Goal: Check status: Check status

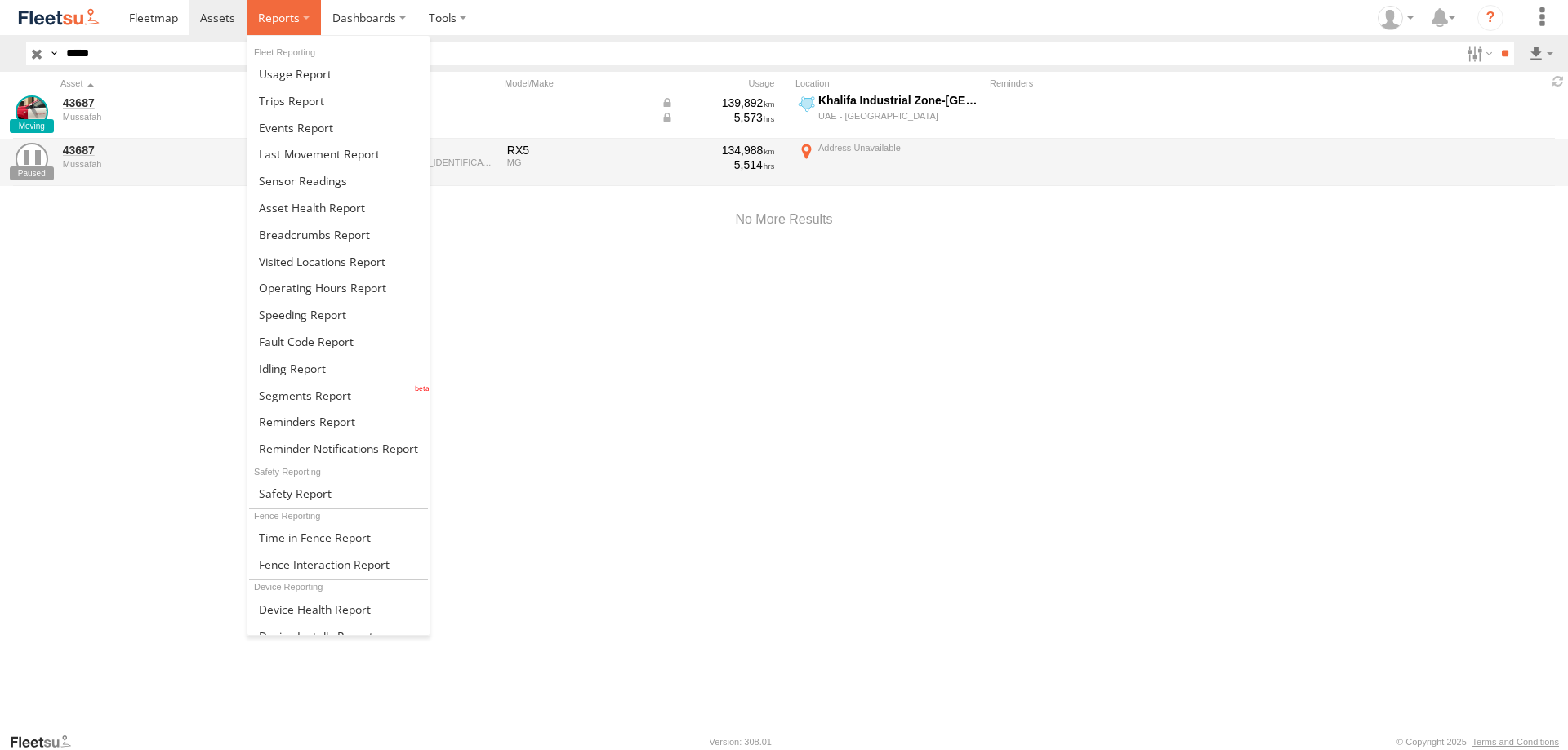
click at [306, 14] on label at bounding box center [283, 17] width 74 height 35
click at [300, 230] on span at bounding box center [314, 235] width 111 height 15
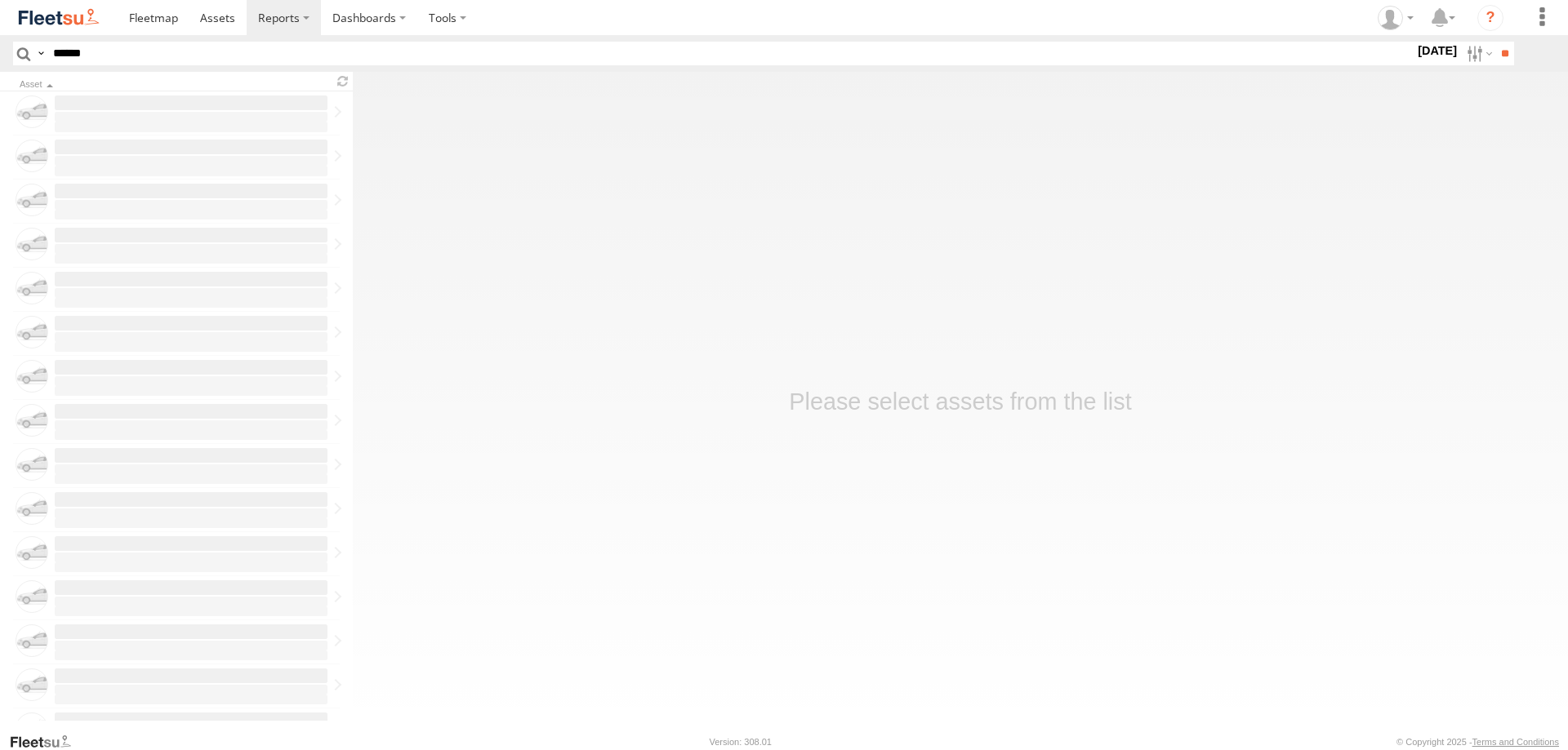
type input "*****"
click at [1495, 42] on input "**" at bounding box center [1505, 54] width 19 height 24
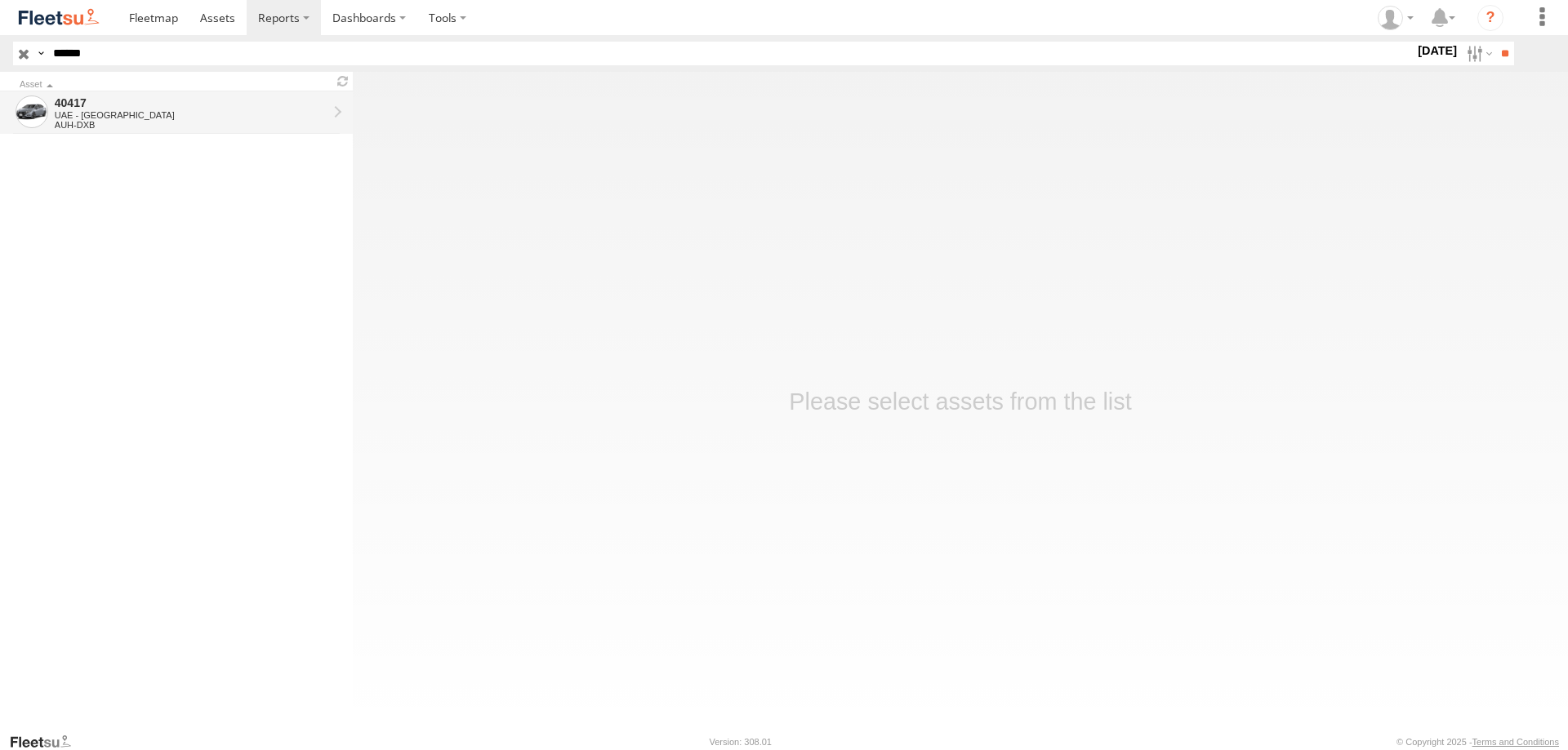
click at [70, 112] on div "UAE - [GEOGRAPHIC_DATA]" at bounding box center [191, 114] width 273 height 9
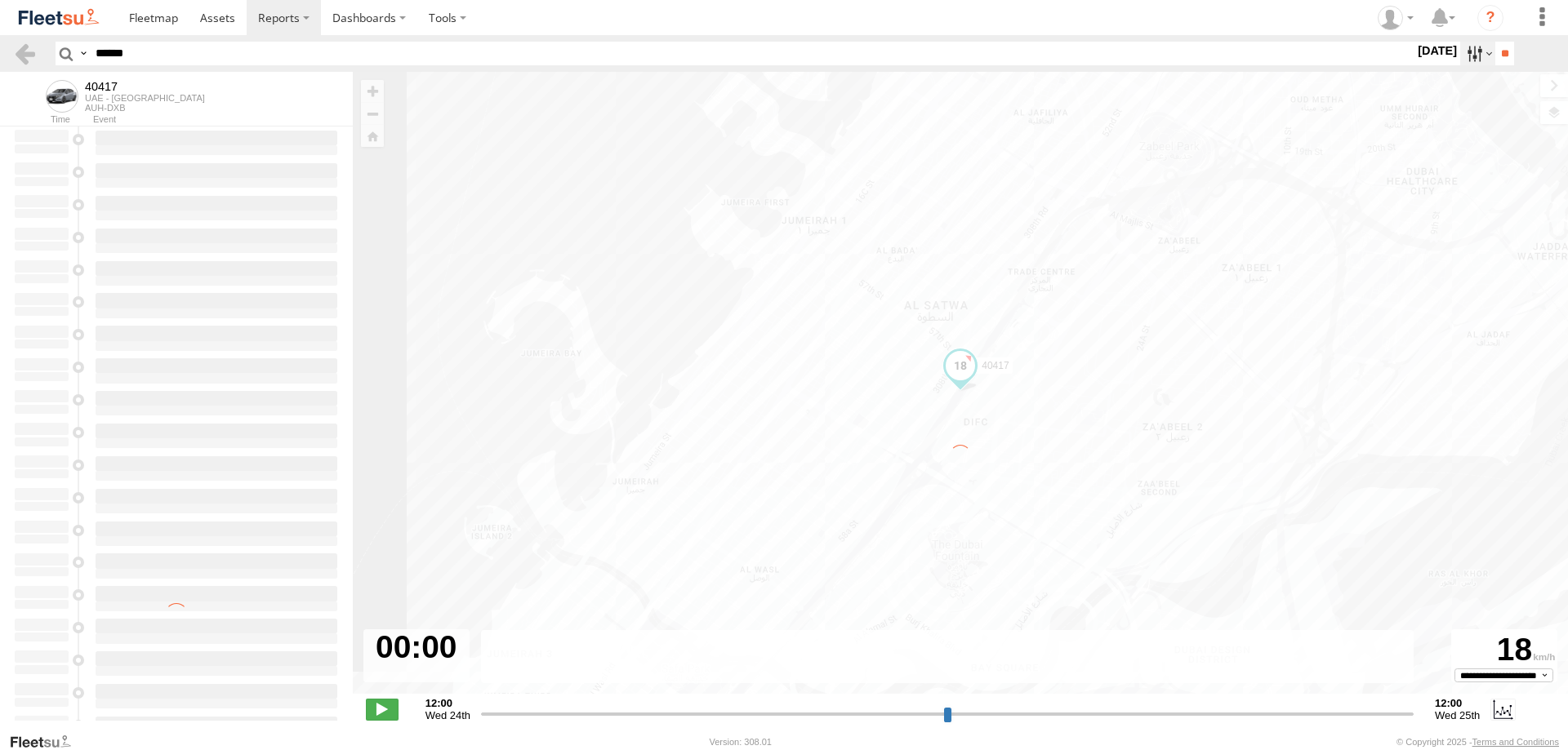
click at [1466, 46] on label at bounding box center [1478, 54] width 35 height 24
type input "**********"
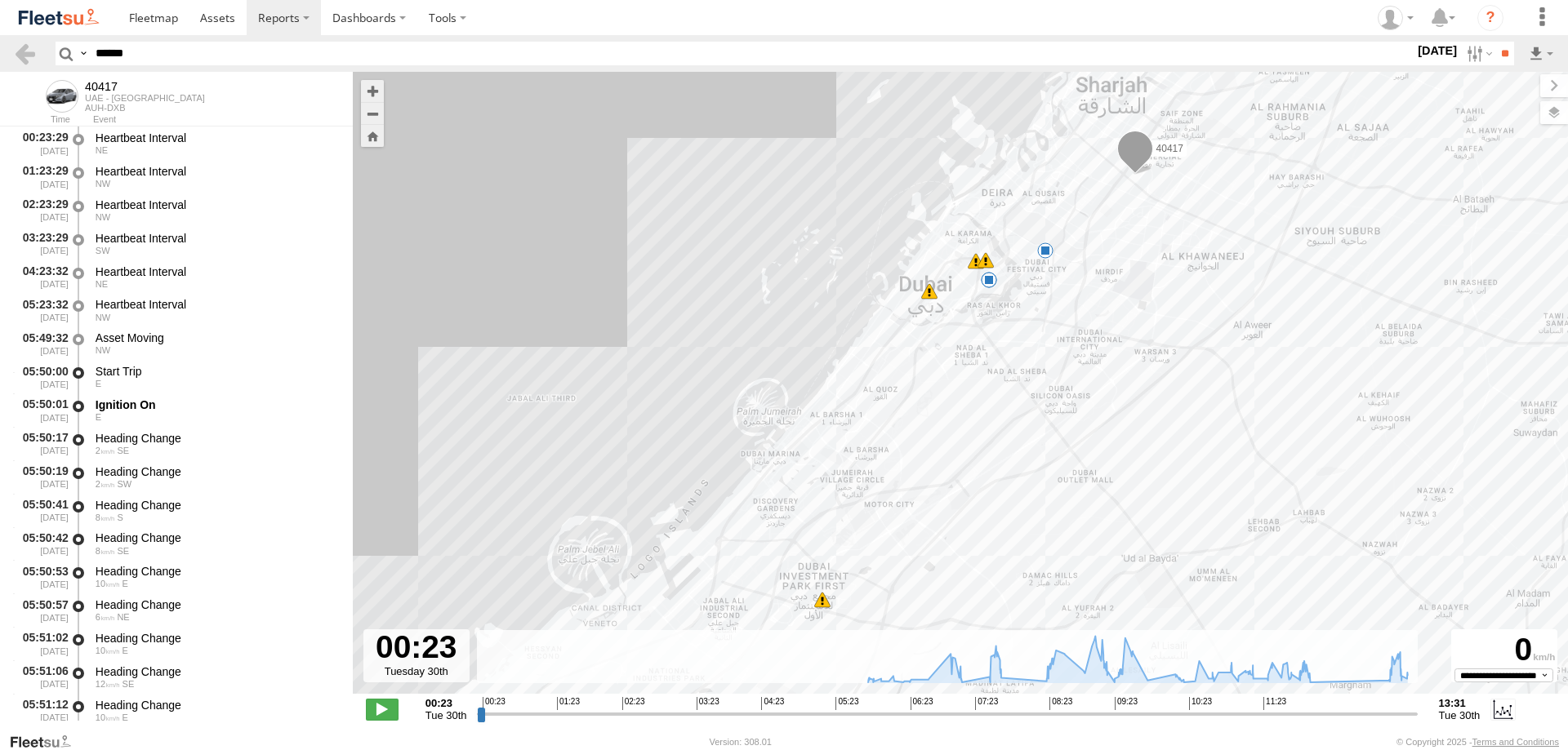
click at [0, 0] on span "AUH" at bounding box center [0, 0] width 0 height 0
click at [1503, 55] on input "**" at bounding box center [1505, 54] width 19 height 24
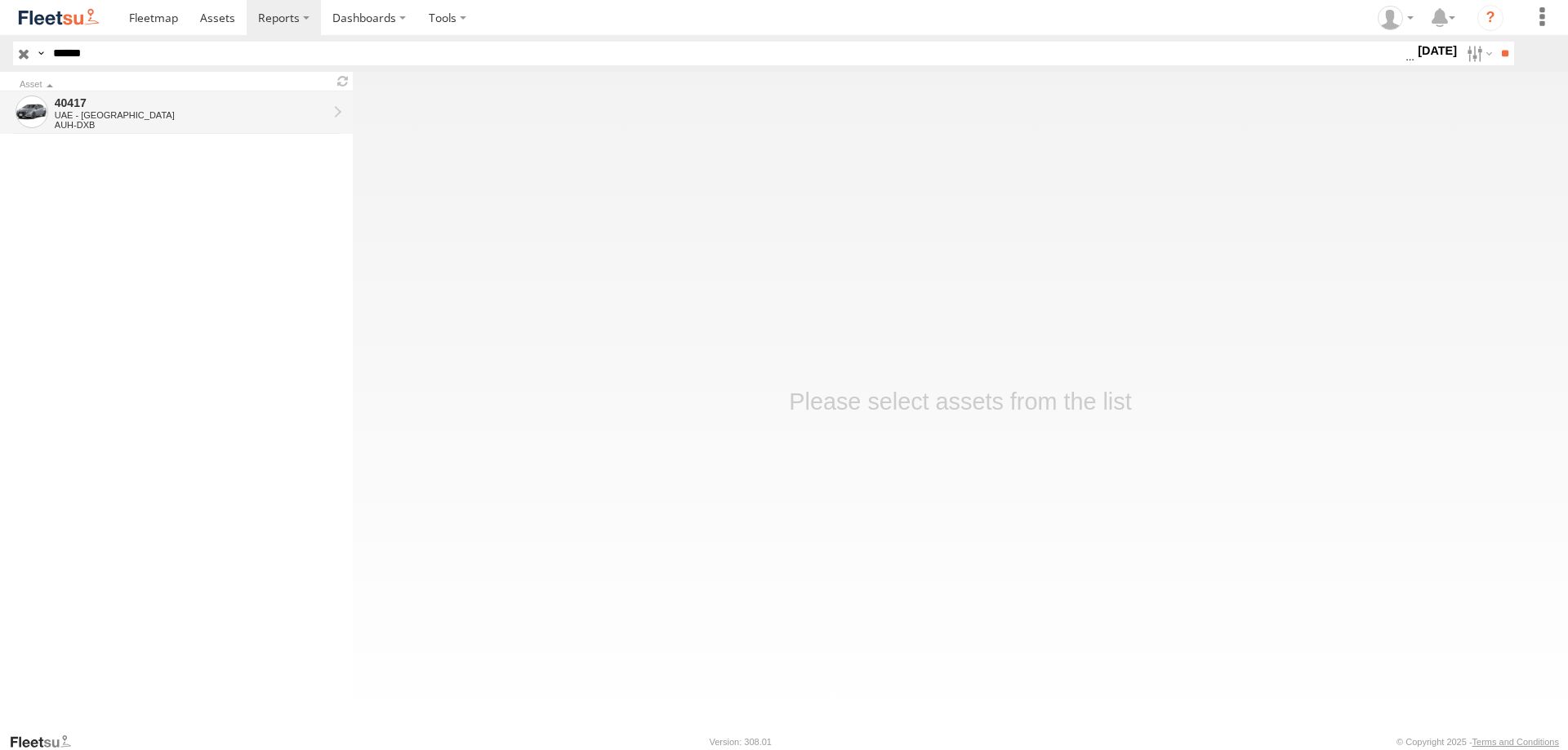
click at [80, 105] on div "40417" at bounding box center [191, 102] width 273 height 15
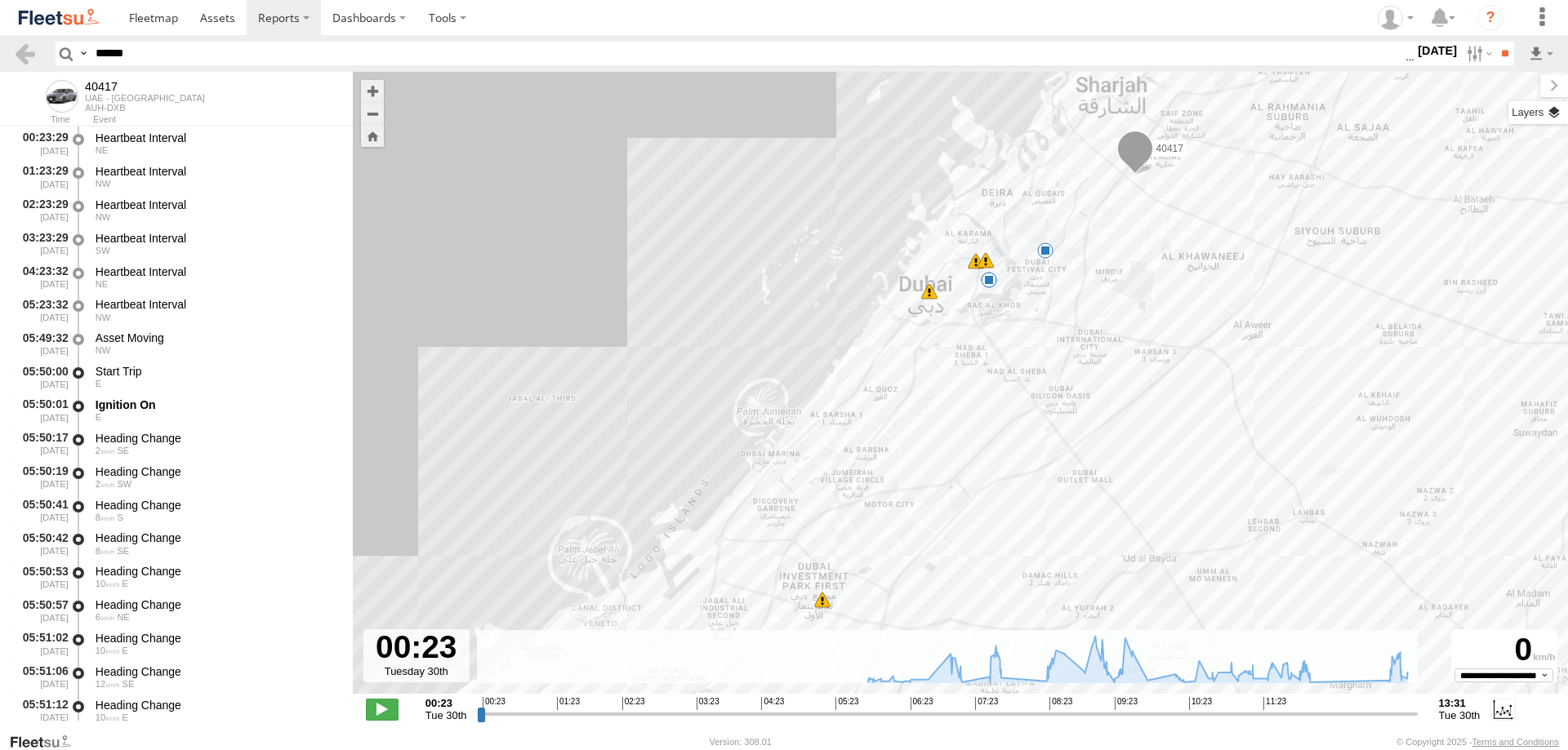
click at [1561, 110] on label at bounding box center [1538, 113] width 60 height 23
click at [0, 0] on label at bounding box center [0, 0] width 0 height 0
click at [0, 0] on span "Traffic" at bounding box center [0, 0] width 0 height 0
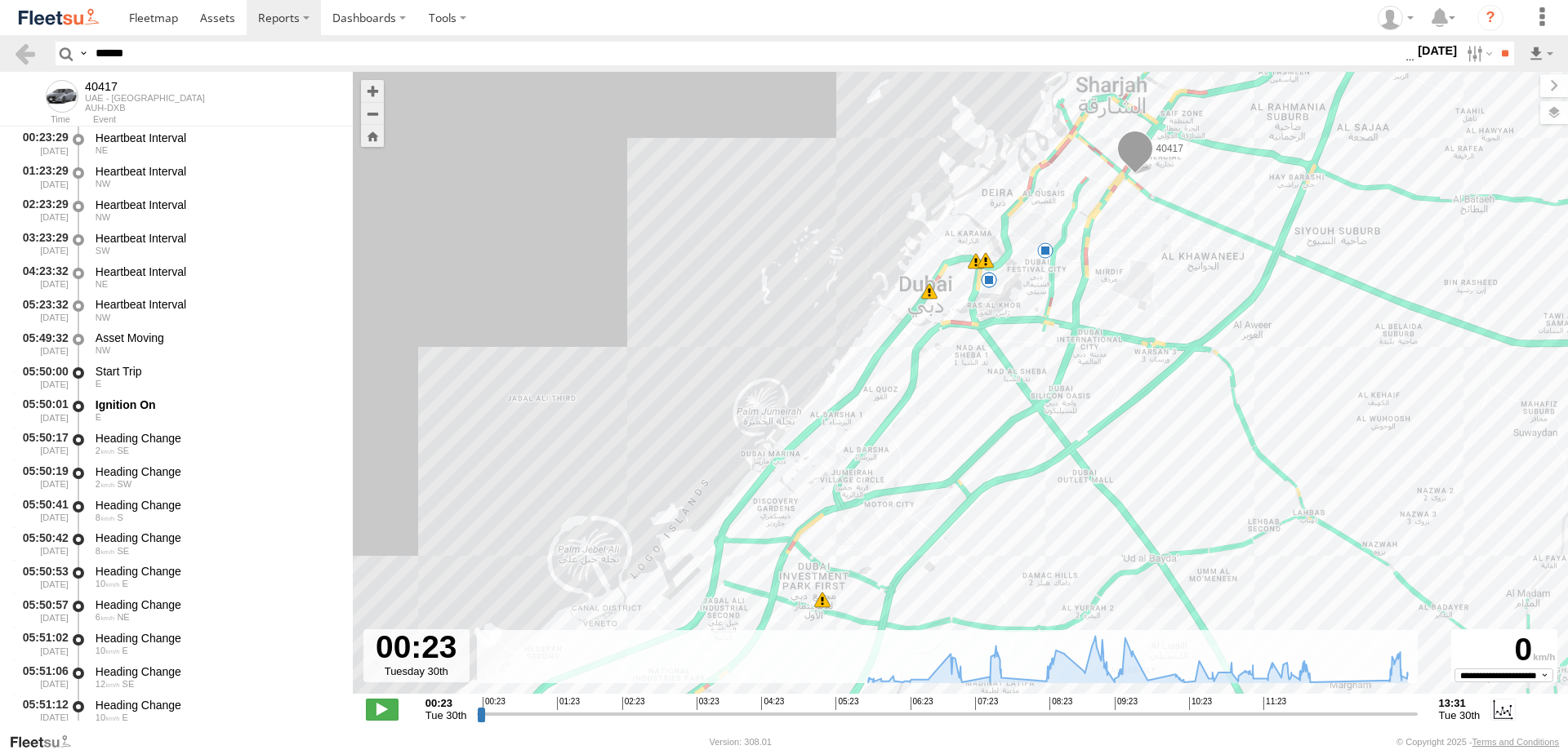
click at [0, 0] on span "Fences" at bounding box center [0, 0] width 0 height 0
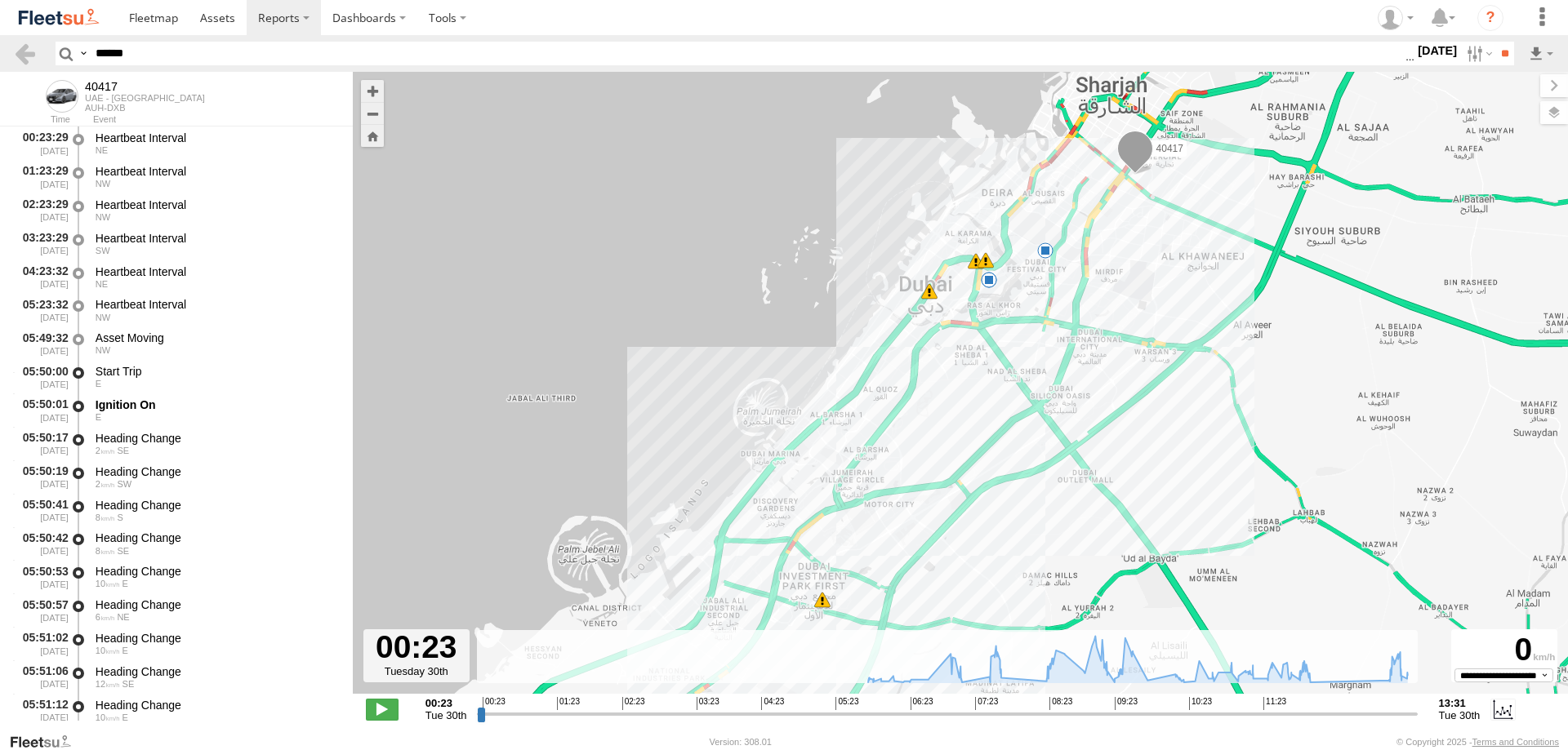
click at [0, 0] on div "Assets" at bounding box center [0, 0] width 0 height 0
click at [0, 0] on span "Assets" at bounding box center [0, 0] width 0 height 0
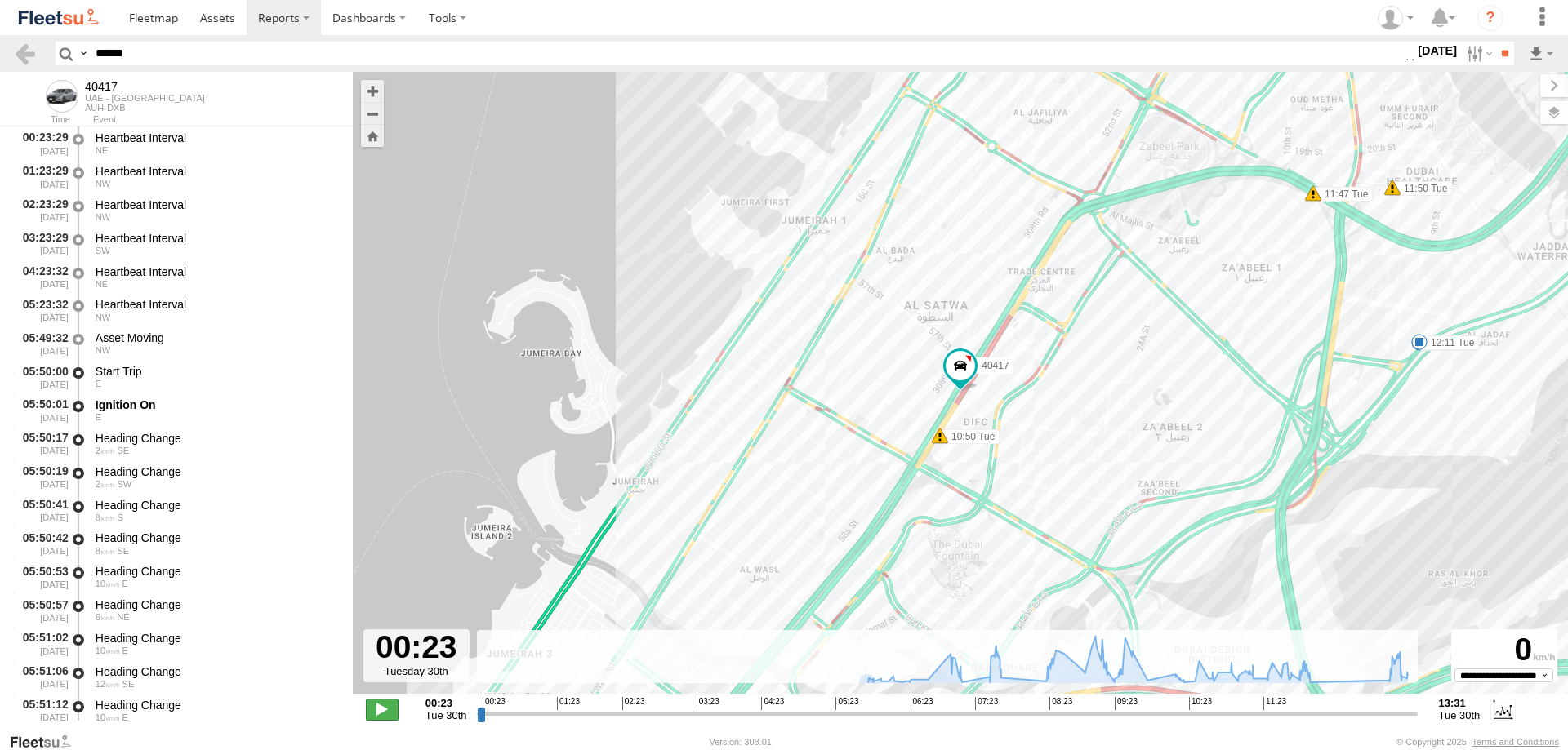
click at [385, 711] on span at bounding box center [382, 709] width 32 height 21
click at [707, 709] on input "range" at bounding box center [947, 714] width 940 height 15
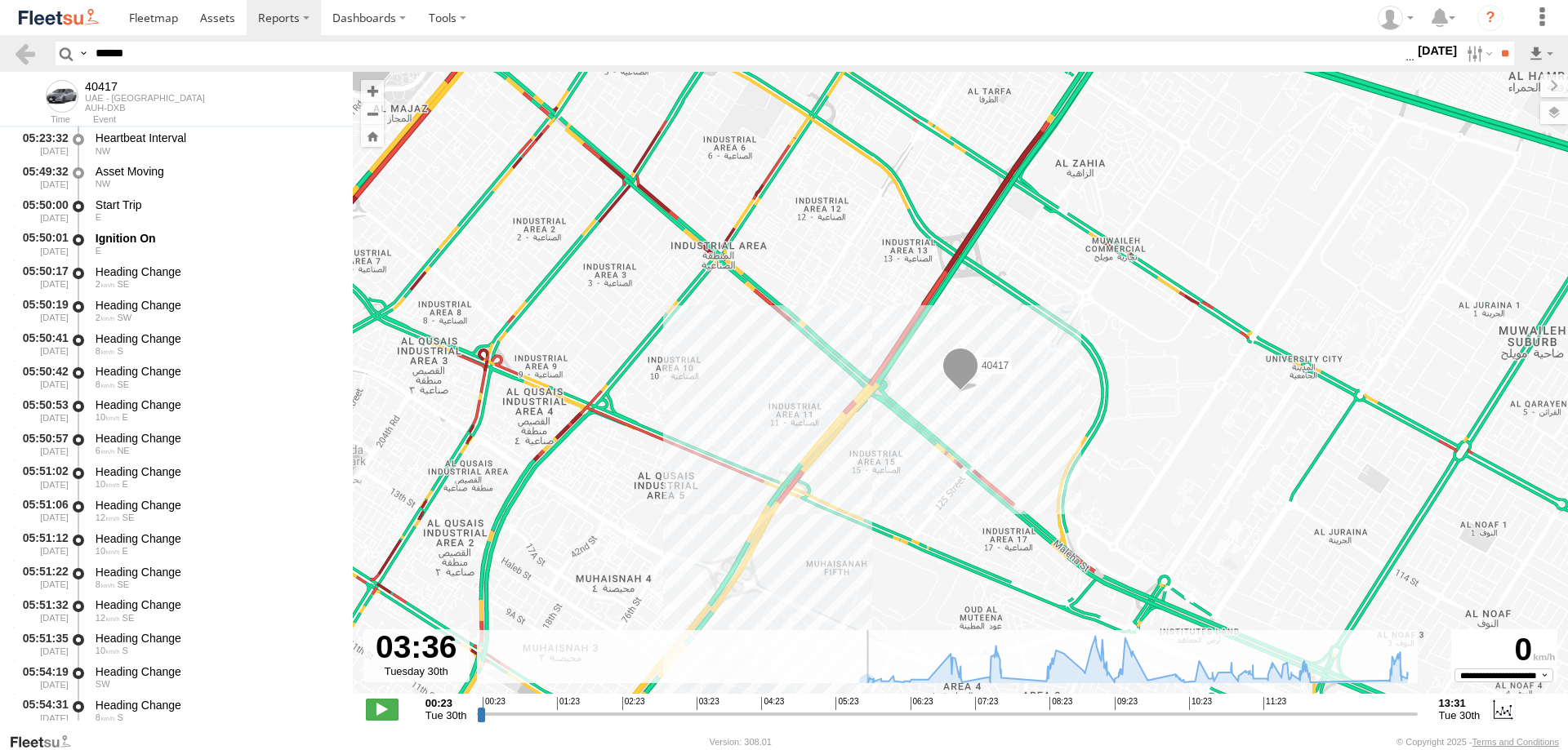
click at [767, 709] on input "range" at bounding box center [947, 714] width 940 height 15
click at [803, 711] on input "range" at bounding box center [947, 714] width 940 height 15
click at [833, 715] on input "range" at bounding box center [947, 714] width 940 height 15
click at [860, 713] on input "range" at bounding box center [947, 714] width 940 height 15
click at [854, 712] on input "range" at bounding box center [947, 714] width 940 height 15
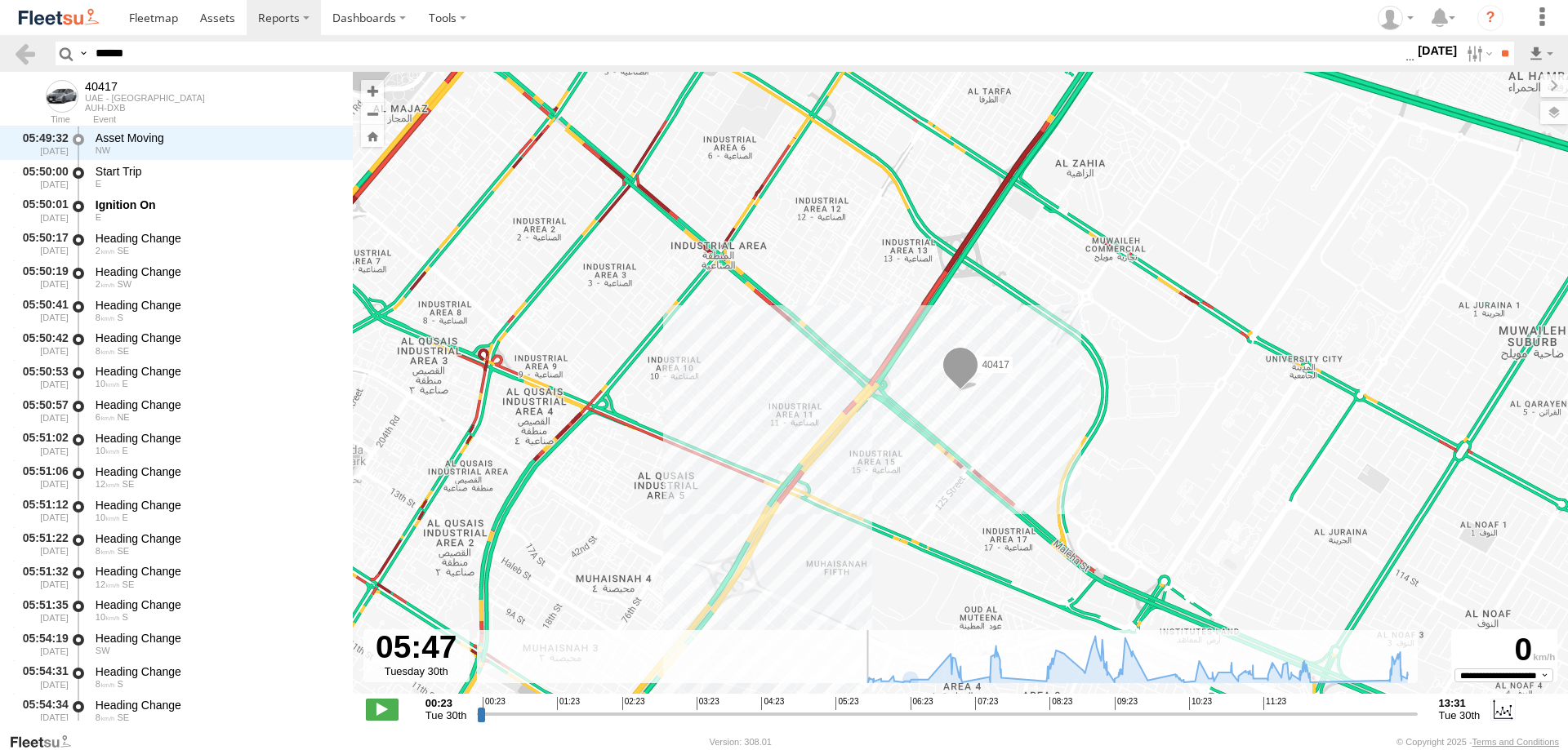
click at [863, 711] on input "range" at bounding box center [947, 714] width 940 height 15
click at [767, 714] on input "range" at bounding box center [947, 714] width 940 height 15
click at [810, 712] on input "range" at bounding box center [947, 714] width 940 height 15
click at [831, 715] on input "range" at bounding box center [947, 714] width 940 height 15
click at [849, 714] on input "range" at bounding box center [947, 714] width 940 height 15
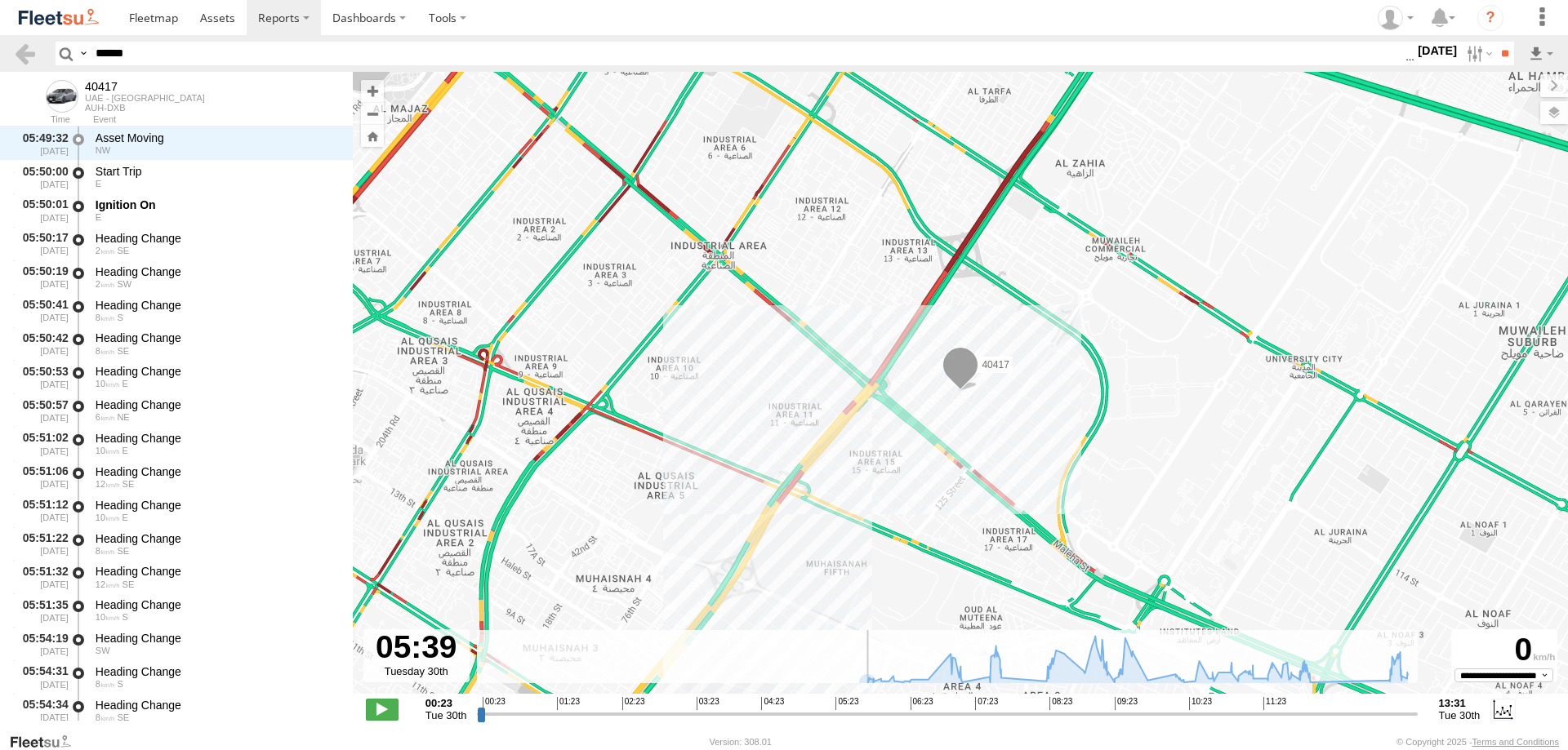
click at [865, 713] on input "range" at bounding box center [947, 714] width 940 height 15
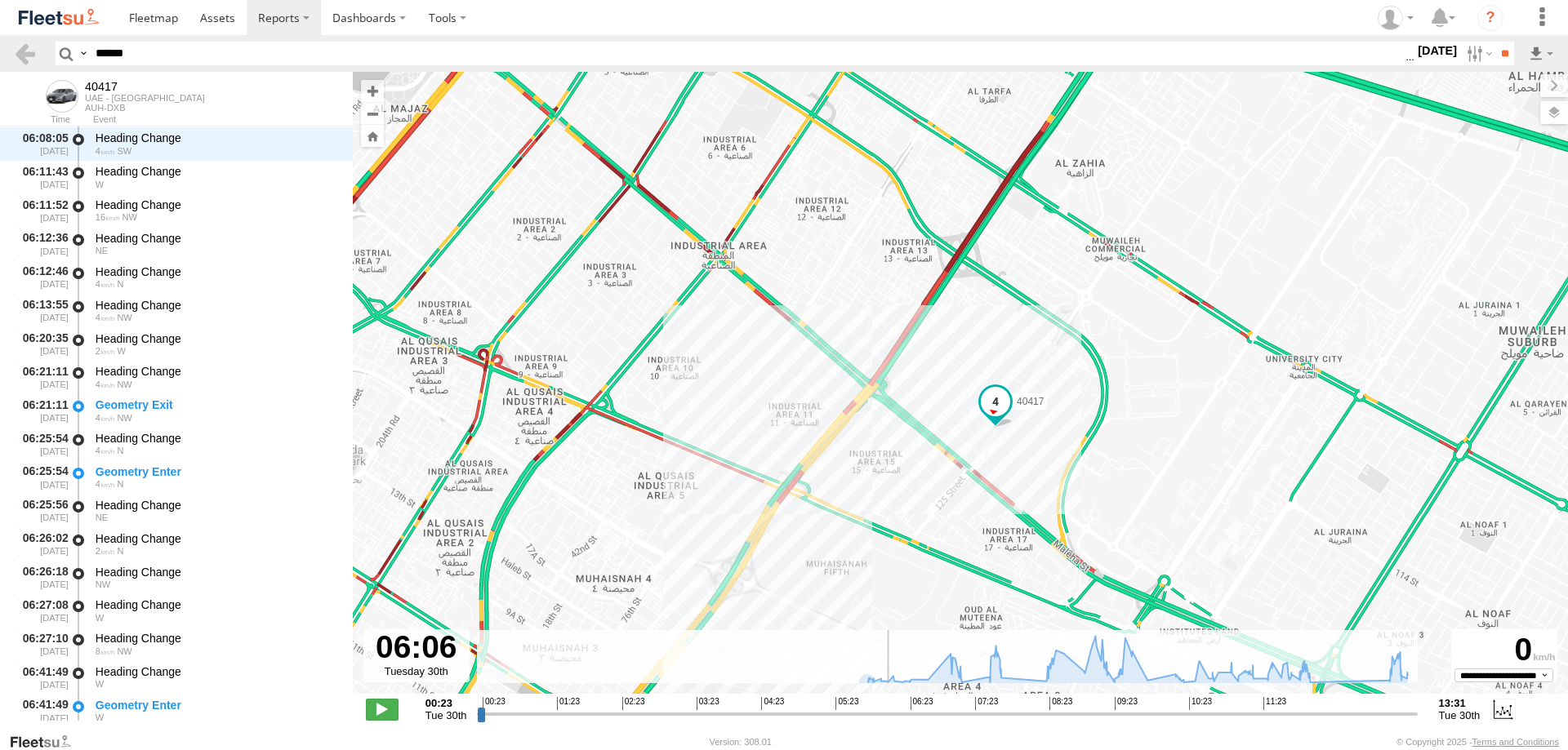
click at [1414, 54] on label "30 Sep 25" at bounding box center [1437, 50] width 46 height 18
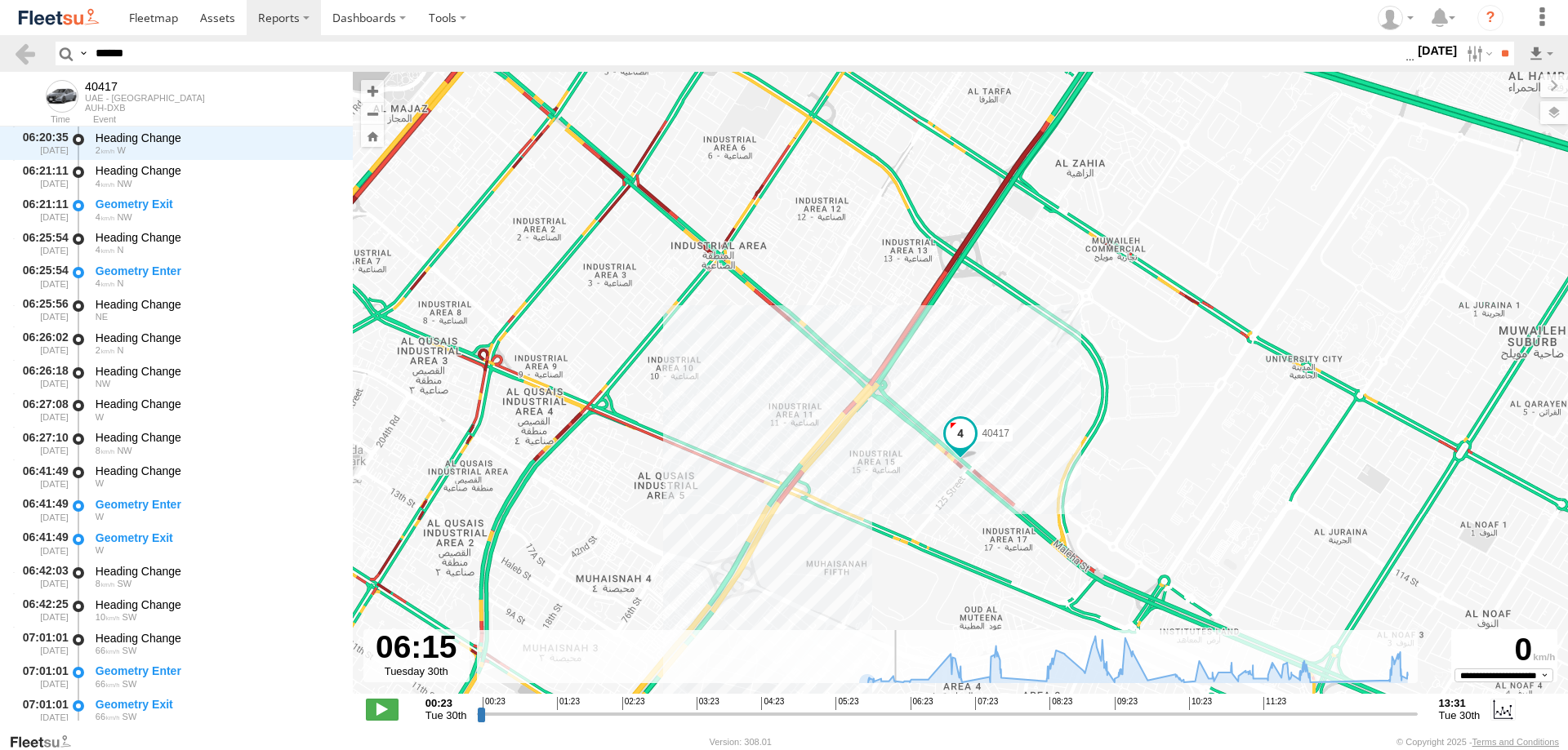
click at [0, 0] on label at bounding box center [0, 0] width 0 height 0
click at [1500, 47] on input "**" at bounding box center [1505, 54] width 19 height 24
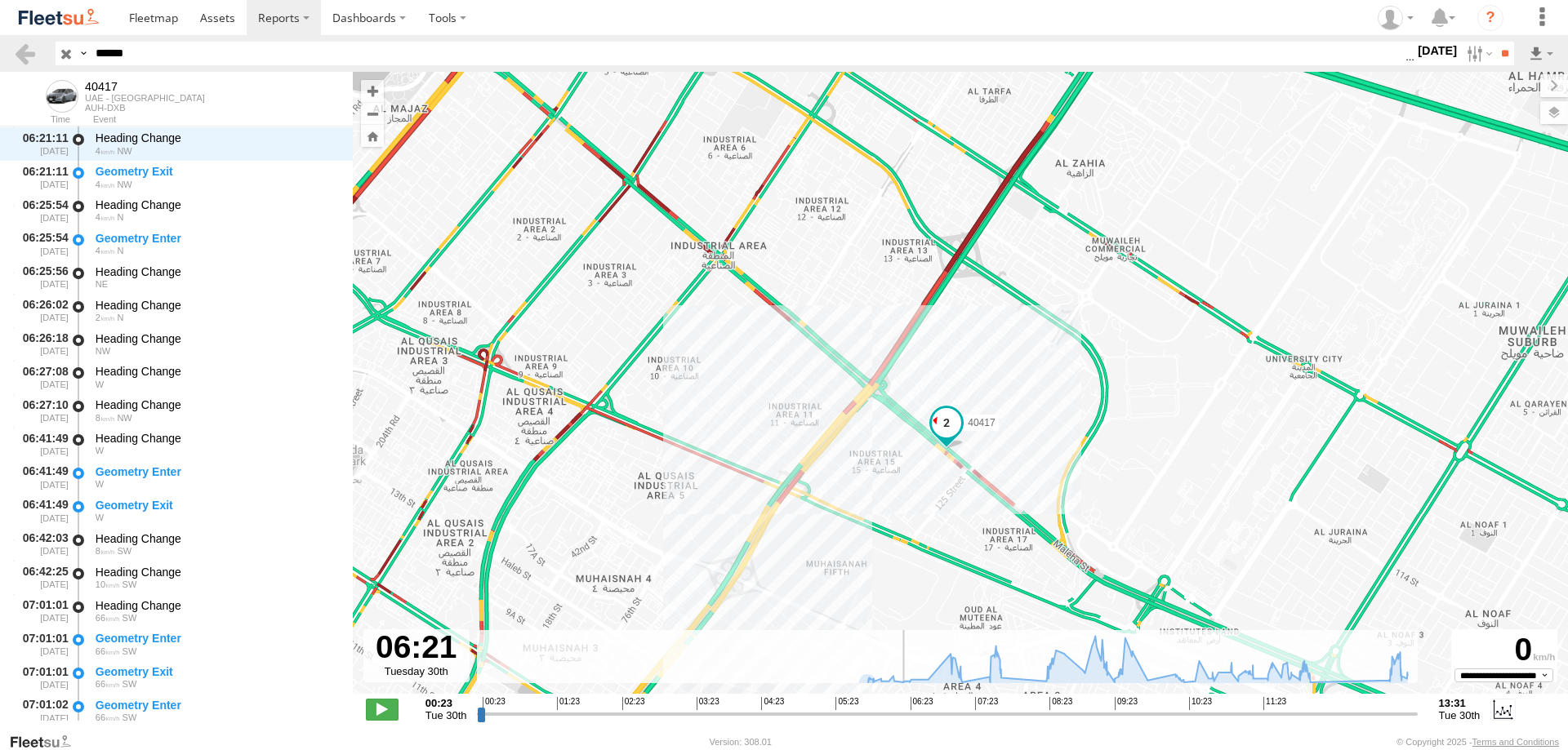
scroll to position [1334, 0]
type input "**********"
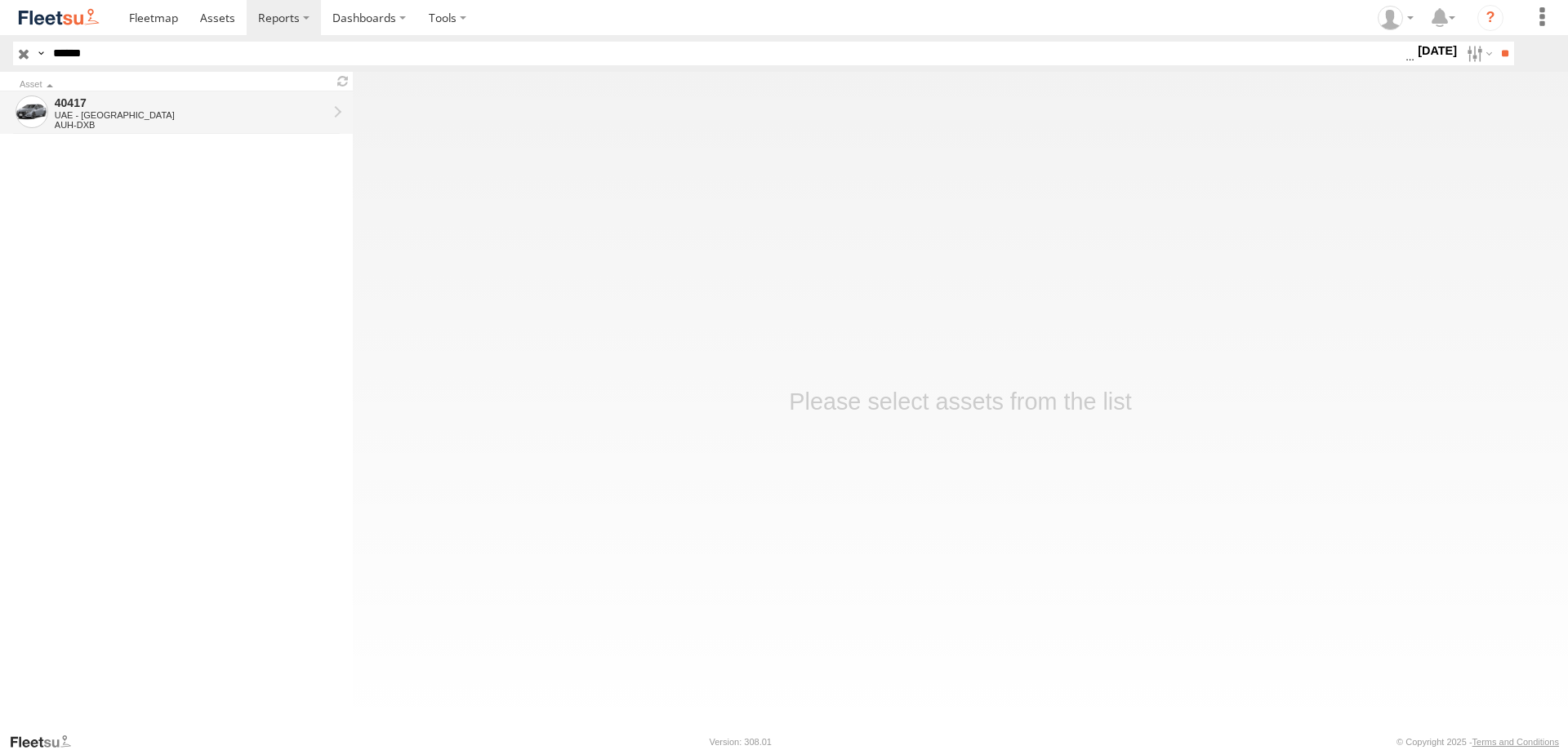
click at [67, 102] on div "40417" at bounding box center [191, 102] width 273 height 15
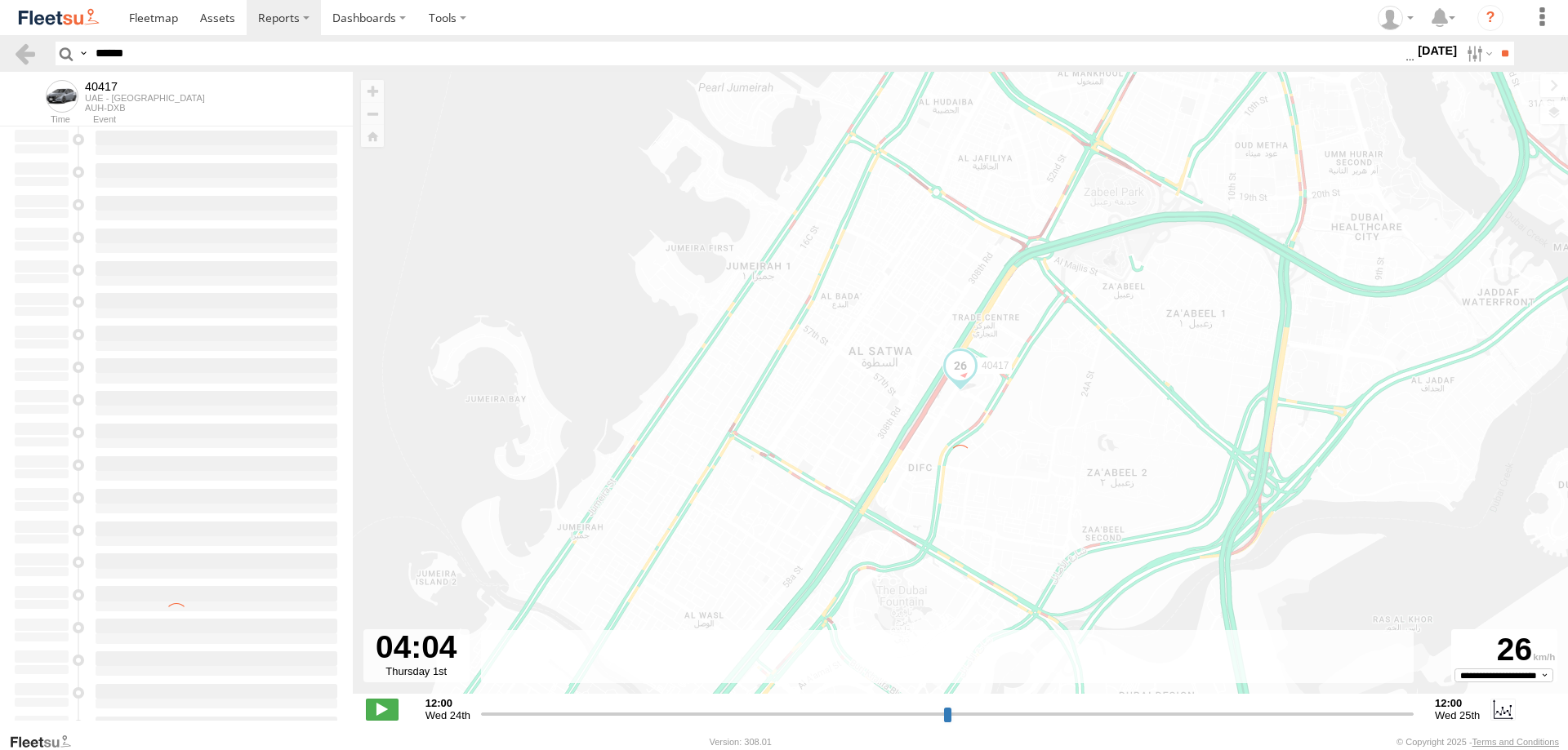
click at [720, 712] on input "range" at bounding box center [947, 714] width 933 height 15
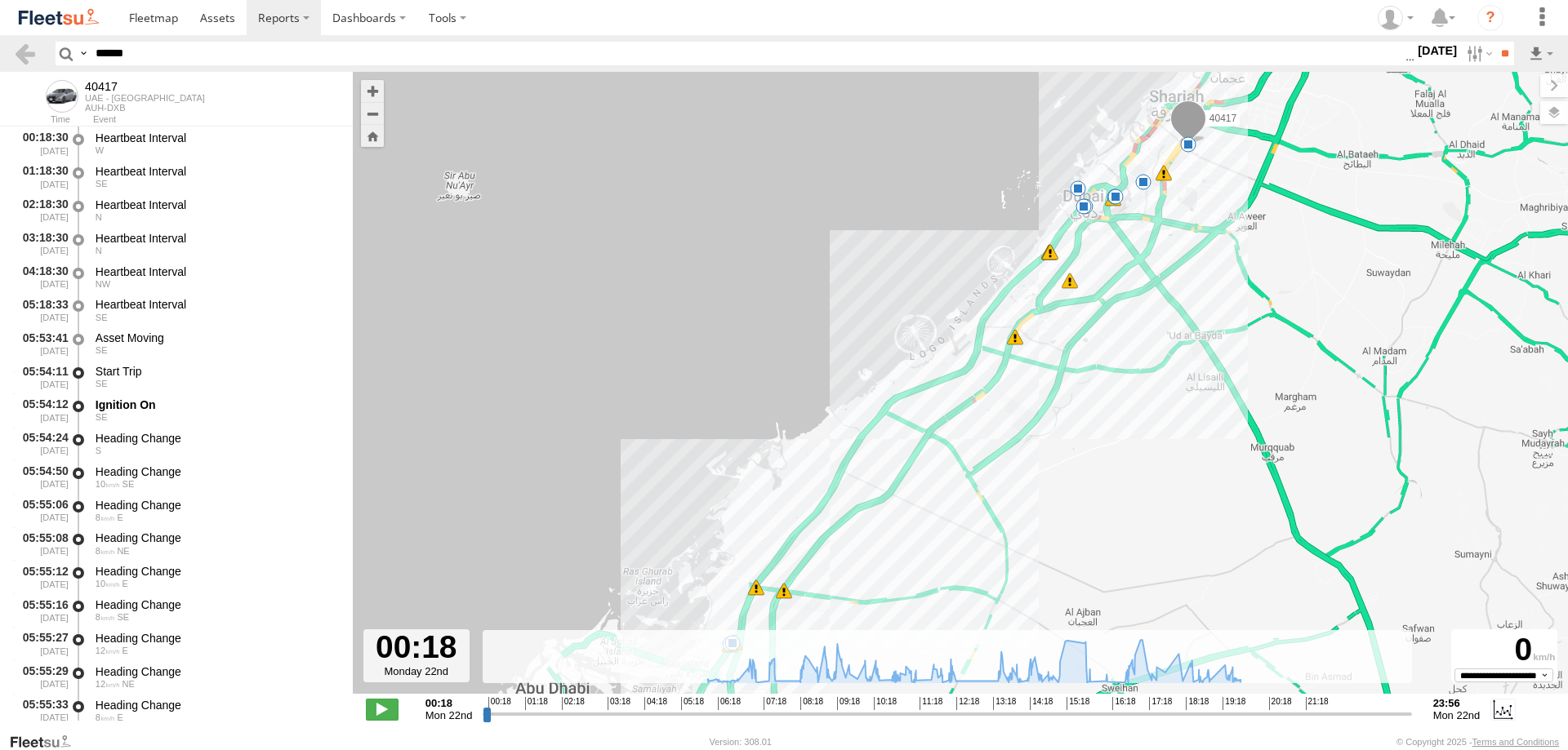
click at [789, 714] on input "range" at bounding box center [947, 714] width 929 height 15
click at [750, 715] on input "range" at bounding box center [947, 714] width 929 height 15
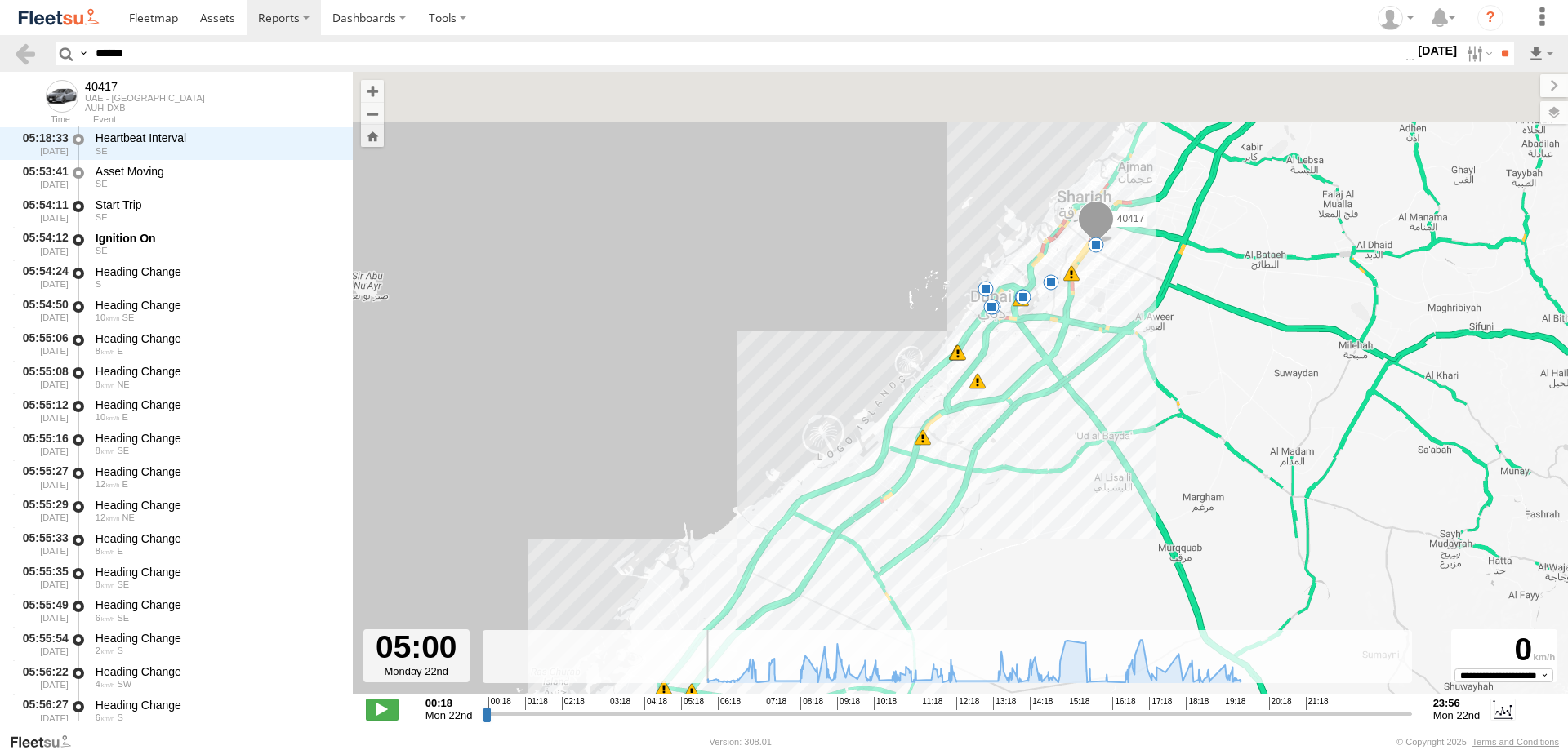
click at [670, 714] on input "range" at bounding box center [947, 714] width 929 height 15
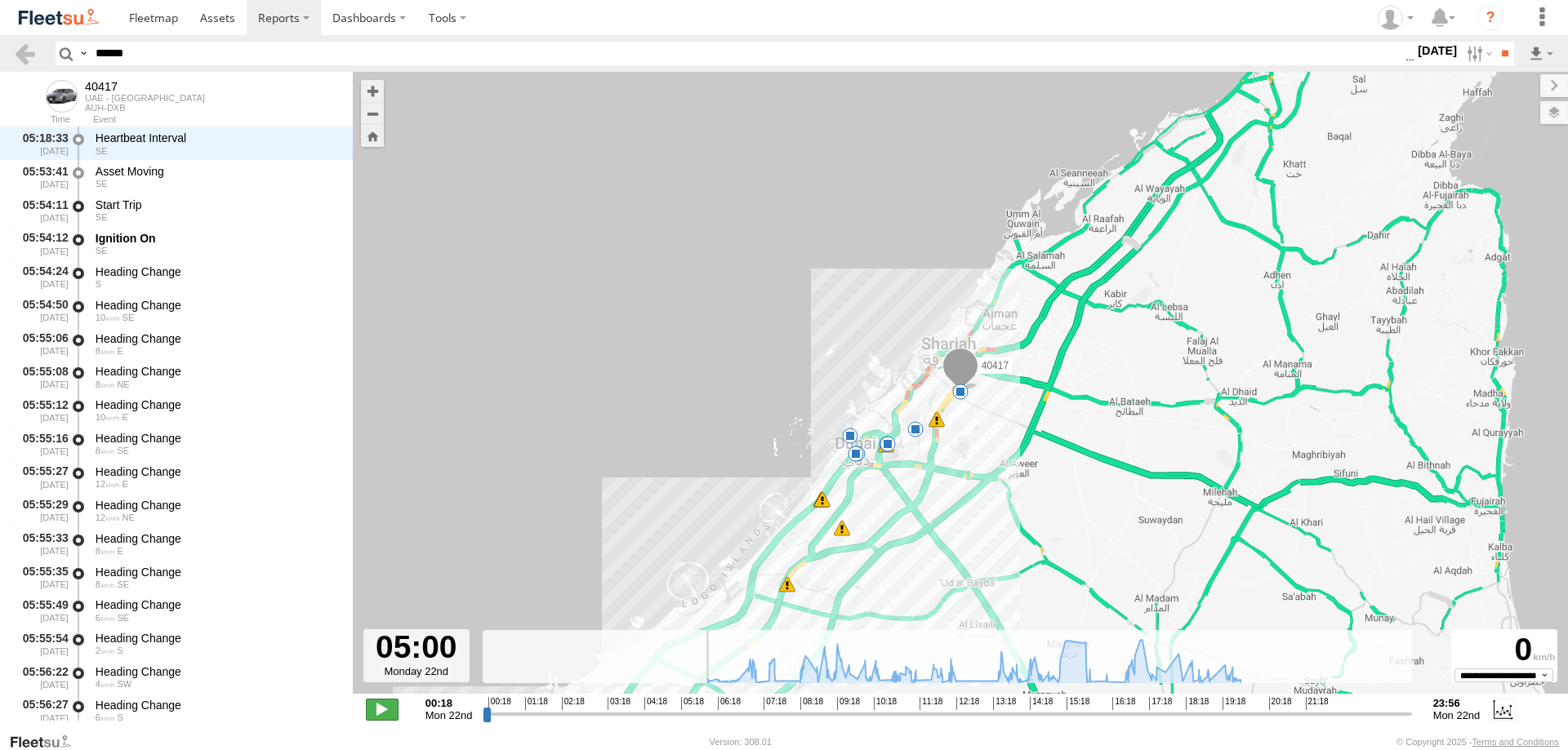
click at [374, 706] on span at bounding box center [382, 709] width 32 height 21
click at [685, 710] on input "range" at bounding box center [947, 714] width 929 height 15
click at [1464, 47] on label at bounding box center [1478, 54] width 35 height 24
click at [0, 0] on label at bounding box center [0, 0] width 0 height 0
drag, startPoint x: 1498, startPoint y: 52, endPoint x: 1466, endPoint y: 60, distance: 33.0
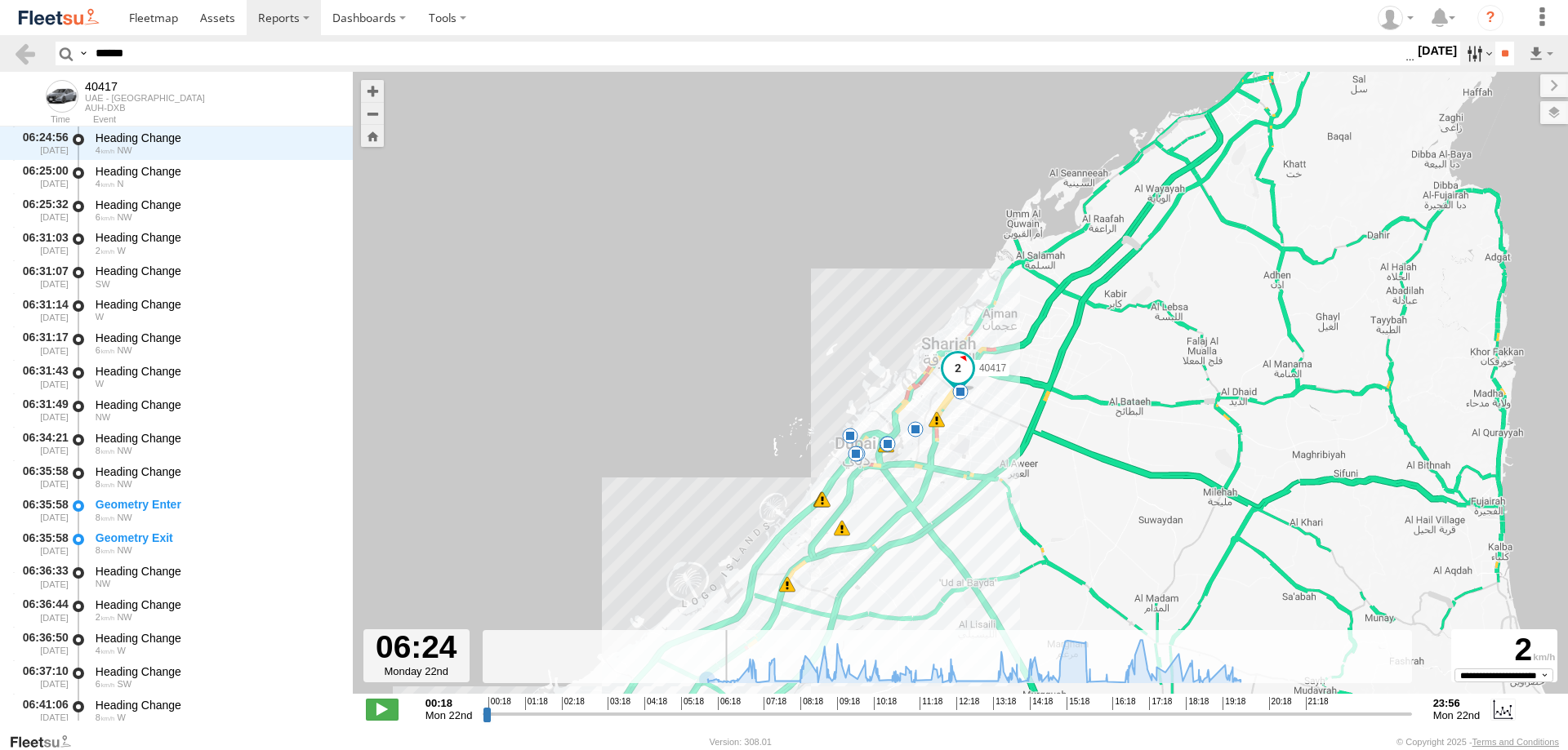
click at [1499, 49] on input "**" at bounding box center [1505, 54] width 19 height 24
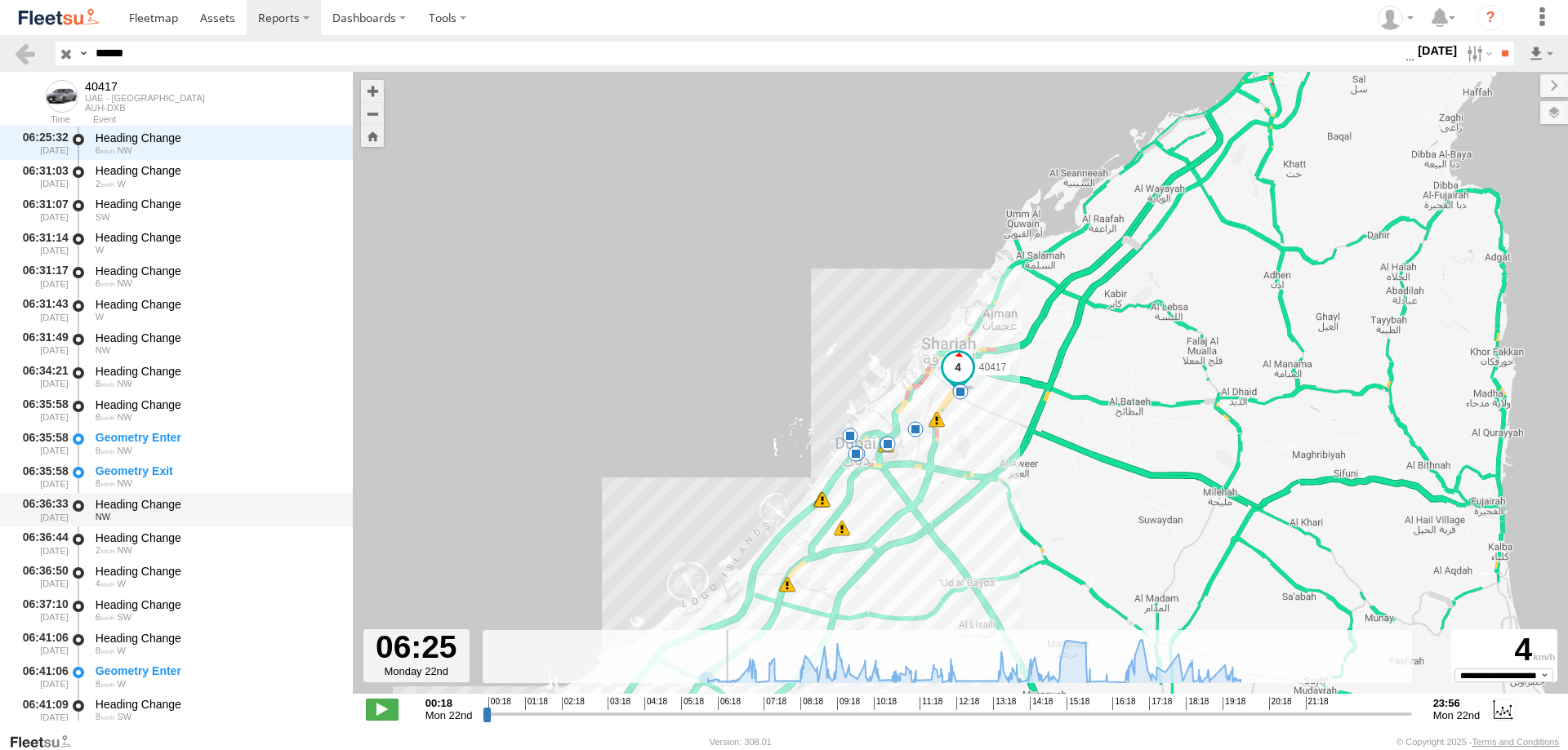
scroll to position [1535, 0]
type input "**********"
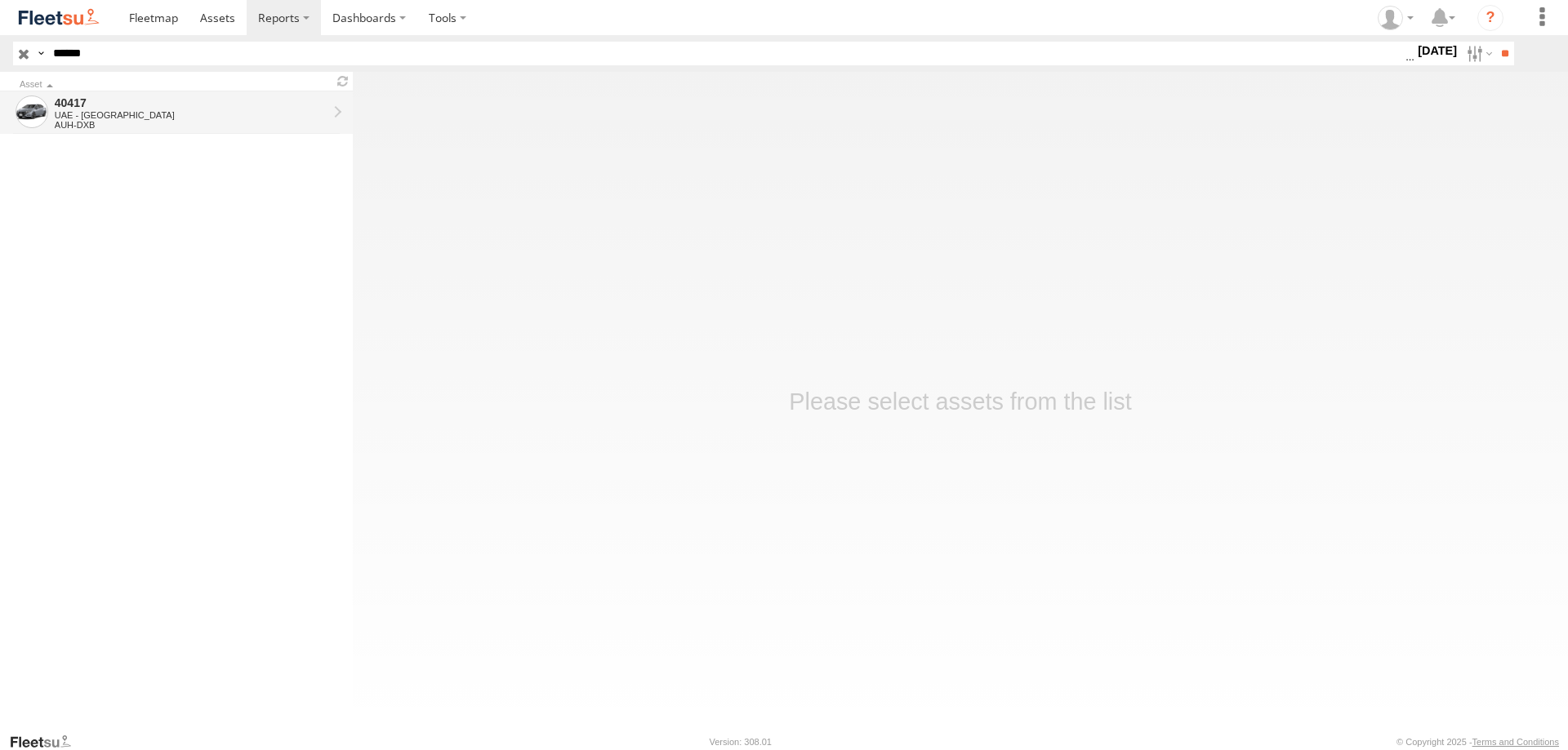
click at [77, 109] on div "40417" at bounding box center [191, 102] width 273 height 15
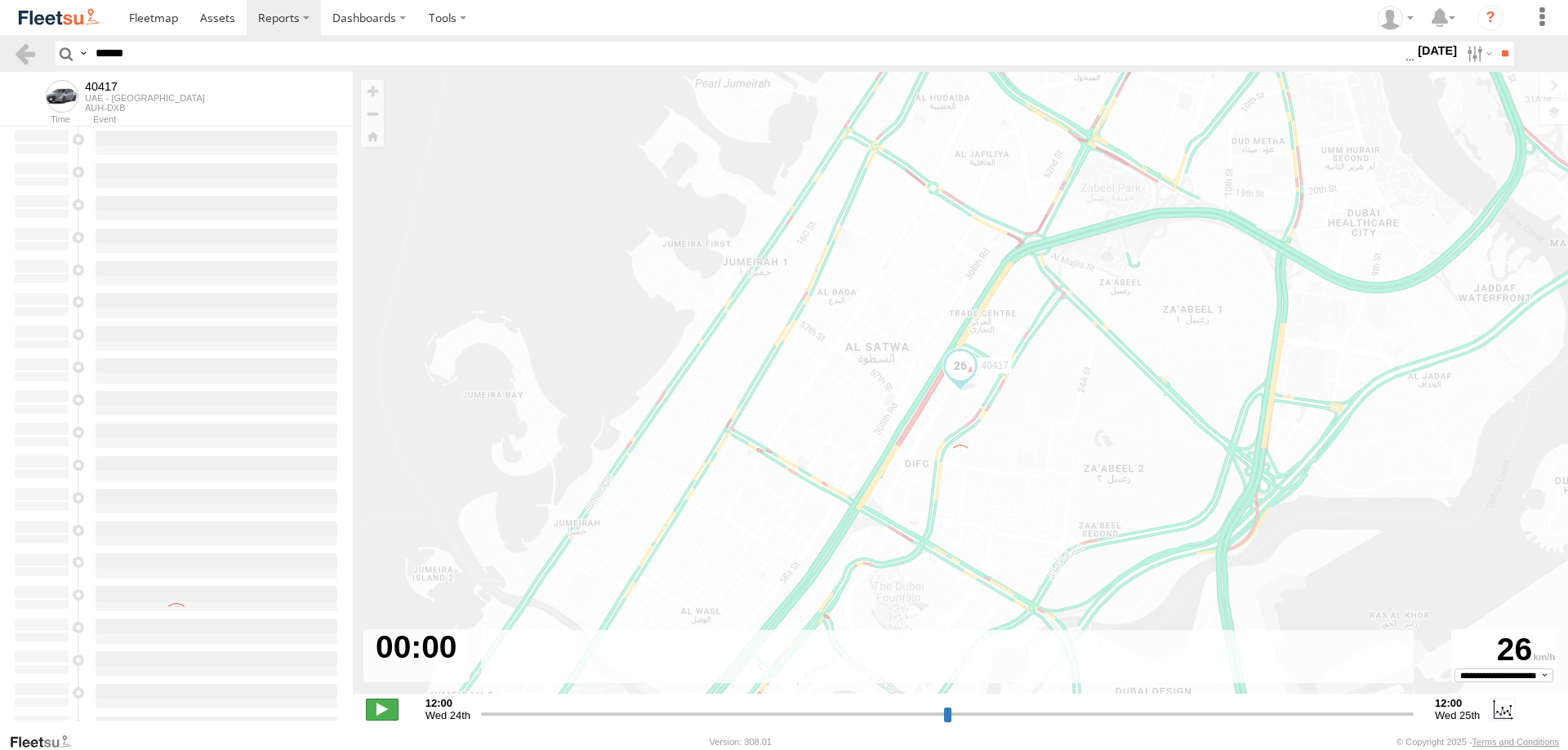
click at [385, 701] on span at bounding box center [382, 709] width 32 height 21
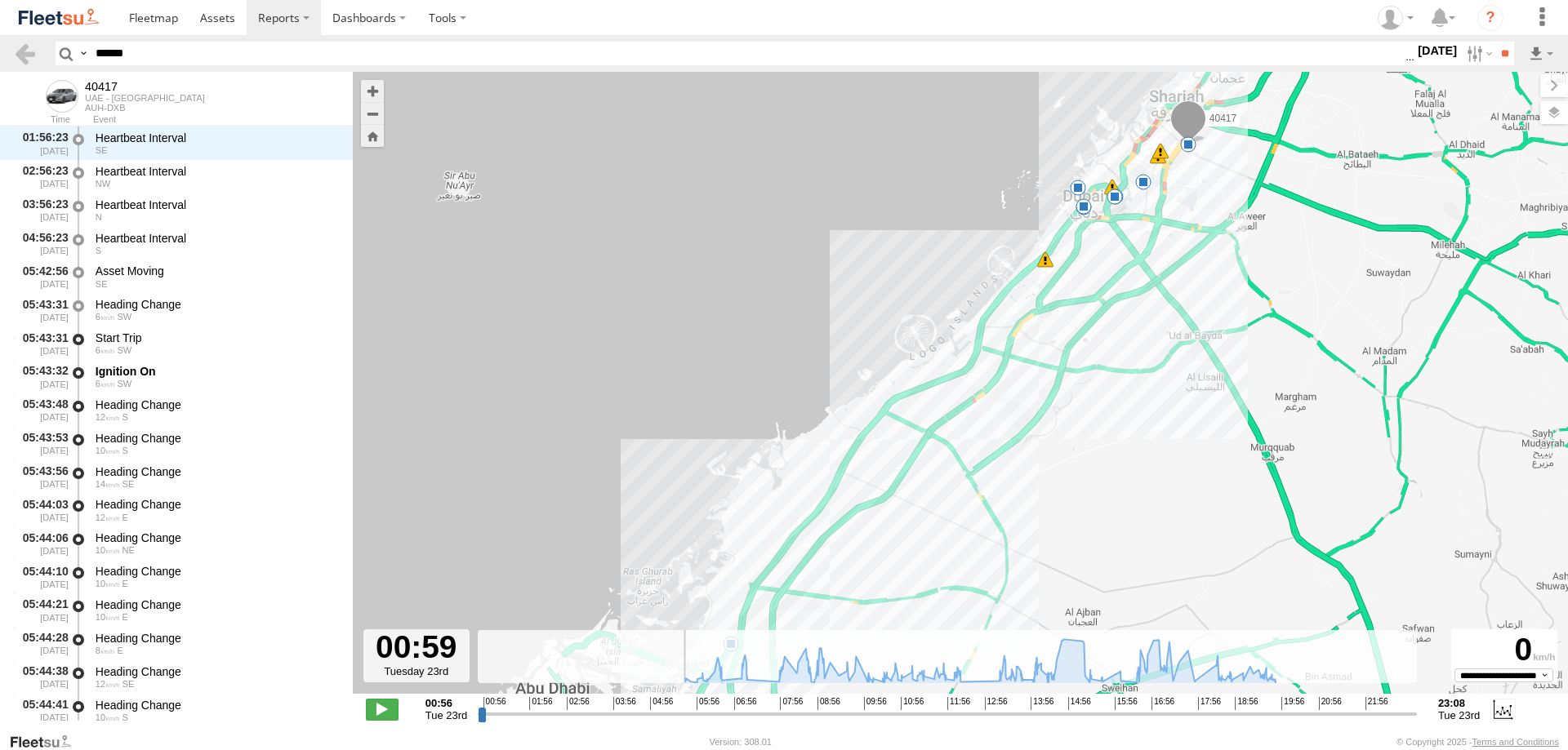
scroll to position [33, 0]
click at [765, 710] on input "range" at bounding box center [947, 714] width 939 height 15
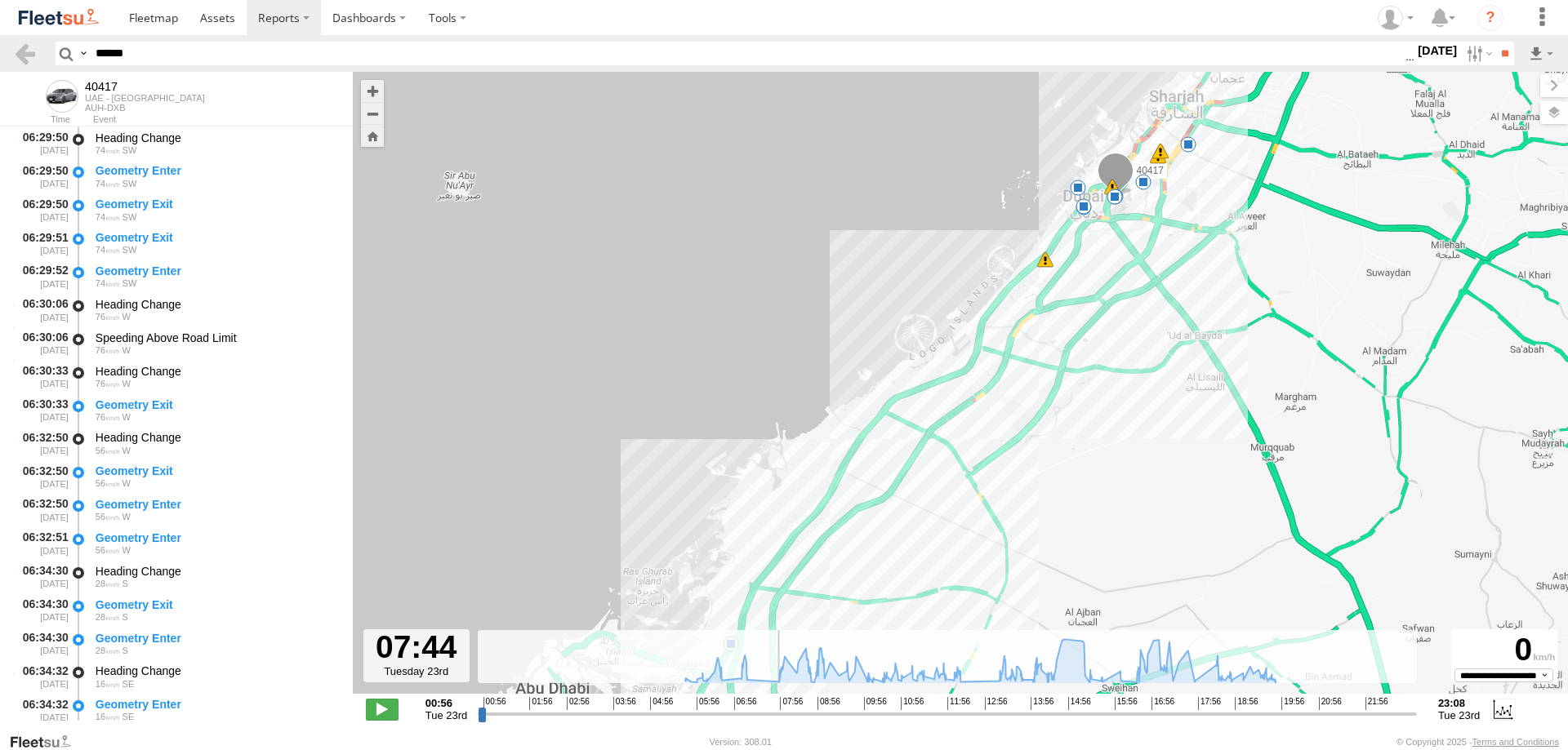
click at [714, 712] on input "range" at bounding box center [947, 714] width 939 height 15
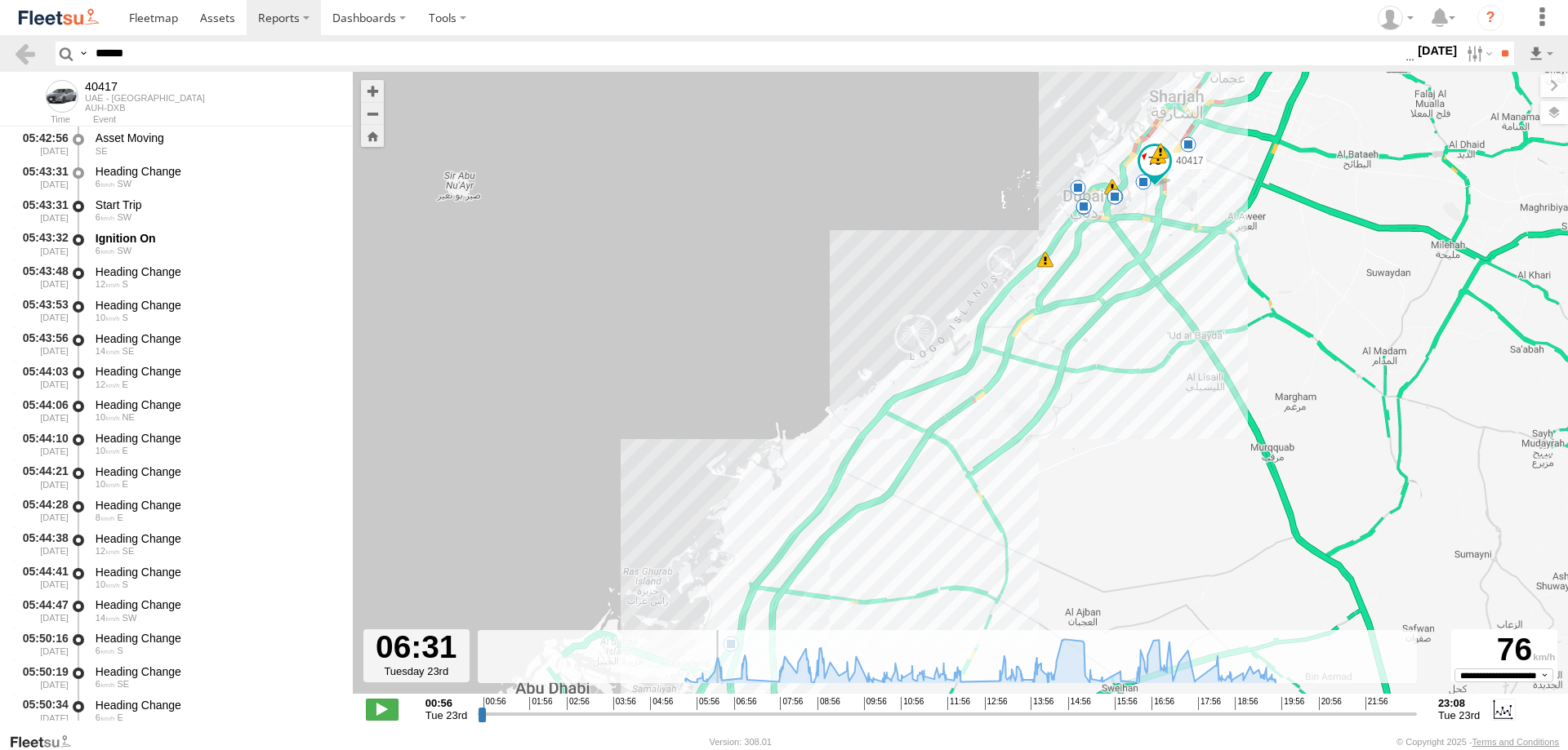
click at [660, 709] on input "range" at bounding box center [947, 714] width 939 height 15
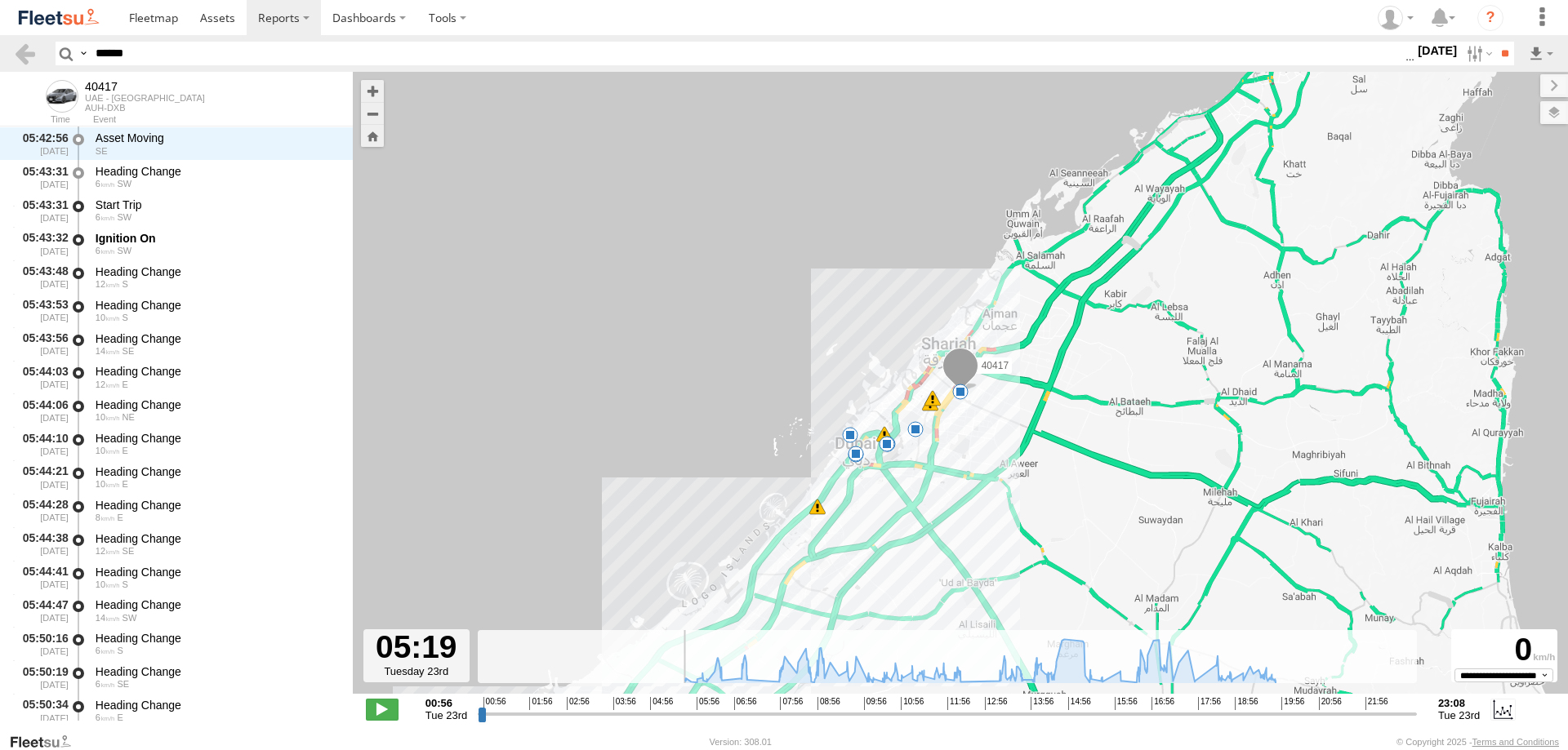
click at [679, 711] on input "range" at bounding box center [947, 714] width 939 height 15
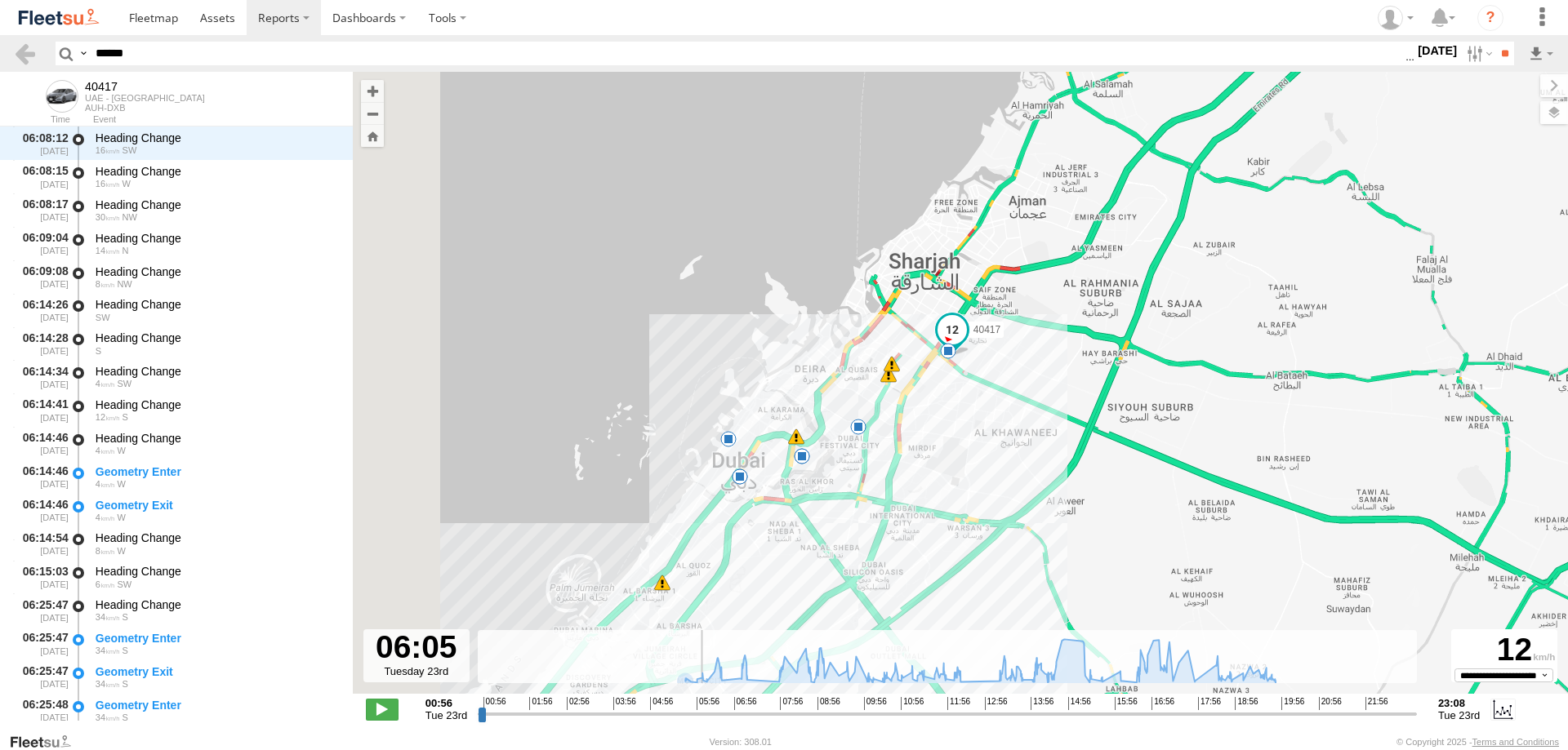
drag, startPoint x: 1057, startPoint y: 404, endPoint x: 1145, endPoint y: 405, distance: 88.0
click at [1145, 405] on div "40417 06:41 Tue 07:16 Tue 09:37 Tue 10:22 Tue 11:42 Tue 11:57 Tue 12:26 Tue 13:…" at bounding box center [960, 391] width 1215 height 639
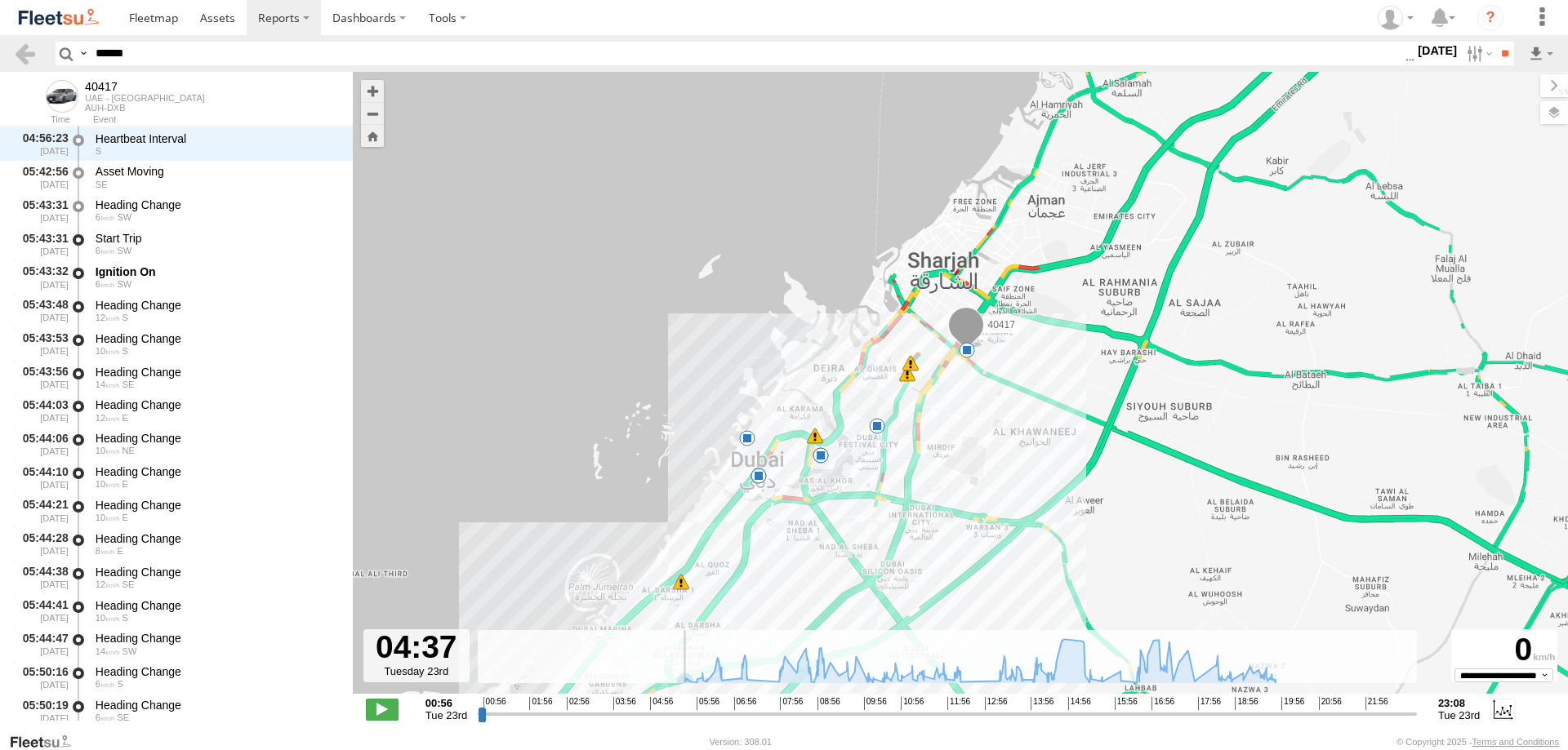
click at [636, 709] on input "range" at bounding box center [947, 714] width 939 height 15
click at [668, 713] on input "range" at bounding box center [947, 714] width 939 height 15
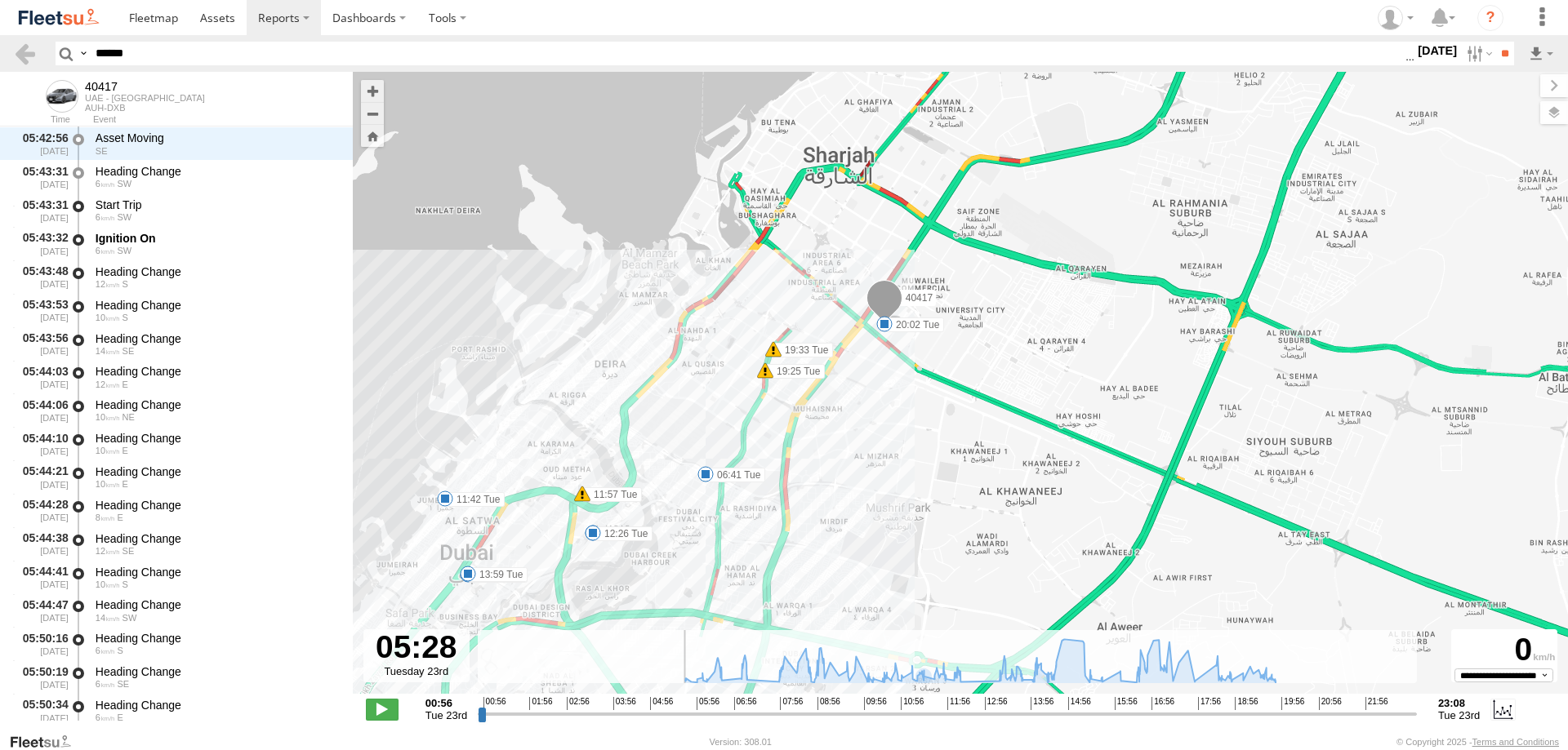
drag, startPoint x: 1080, startPoint y: 396, endPoint x: 1159, endPoint y: 459, distance: 101.0
click at [1159, 459] on div "40417 06:41 Tue 07:16 Tue 09:37 Tue 10:22 Tue 11:42 Tue 11:57 Tue 12:26 Tue 13:…" at bounding box center [960, 391] width 1215 height 639
click at [685, 712] on input "range" at bounding box center [947, 714] width 939 height 15
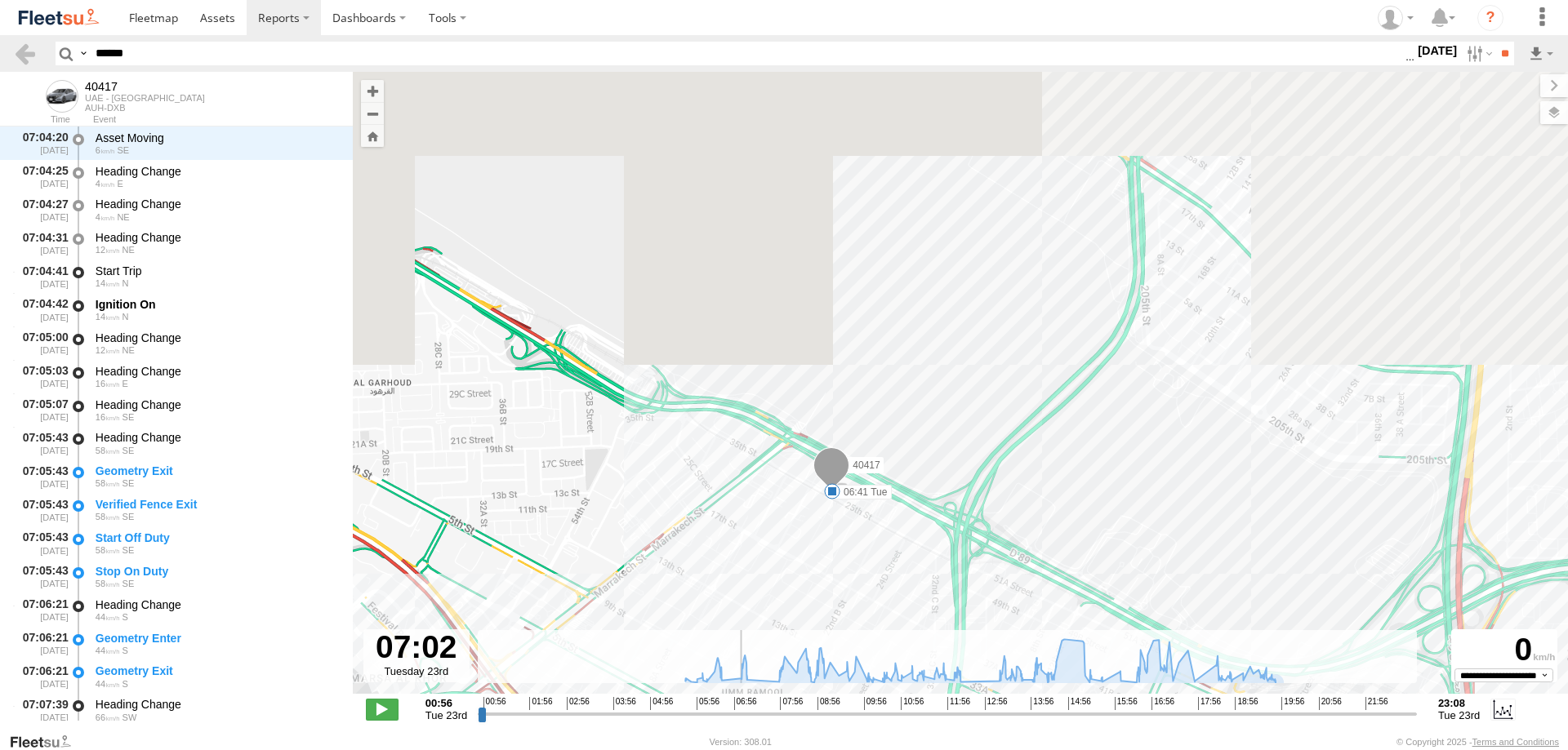
drag, startPoint x: 885, startPoint y: 265, endPoint x: 885, endPoint y: 594, distance: 329.0
click at [885, 594] on div "40417 06:41 Tue 07:16 Tue 09:37 Tue 10:22 Tue 11:42 Tue 11:57 Tue 12:26 Tue 13:…" at bounding box center [960, 391] width 1215 height 639
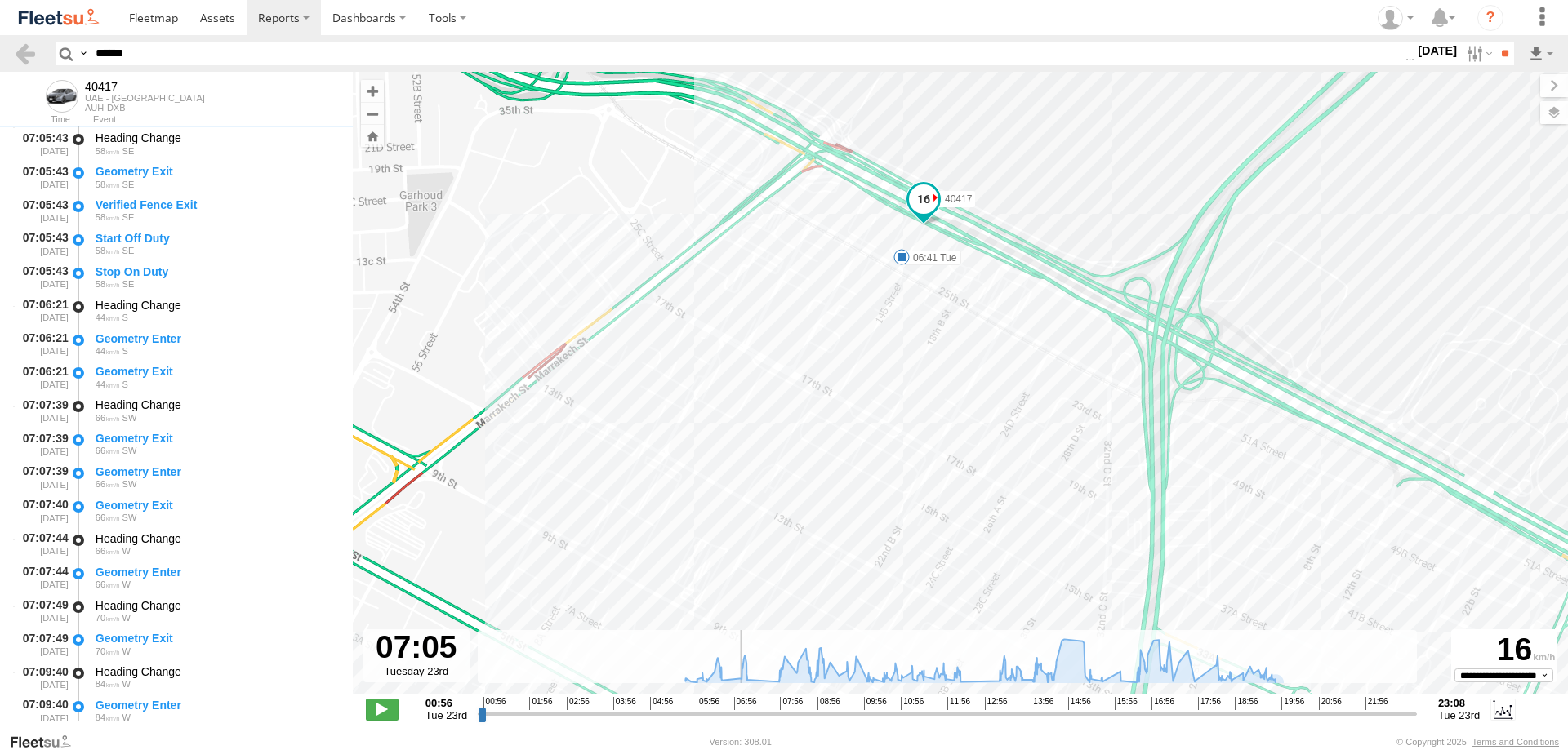
drag, startPoint x: 819, startPoint y: 546, endPoint x: 1000, endPoint y: 334, distance: 278.8
click at [1000, 334] on div "40417 06:41 Tue 07:16 Tue 09:37 Tue 10:22 Tue 11:42 Tue 11:57 Tue 12:26 Tue 13:…" at bounding box center [960, 391] width 1215 height 639
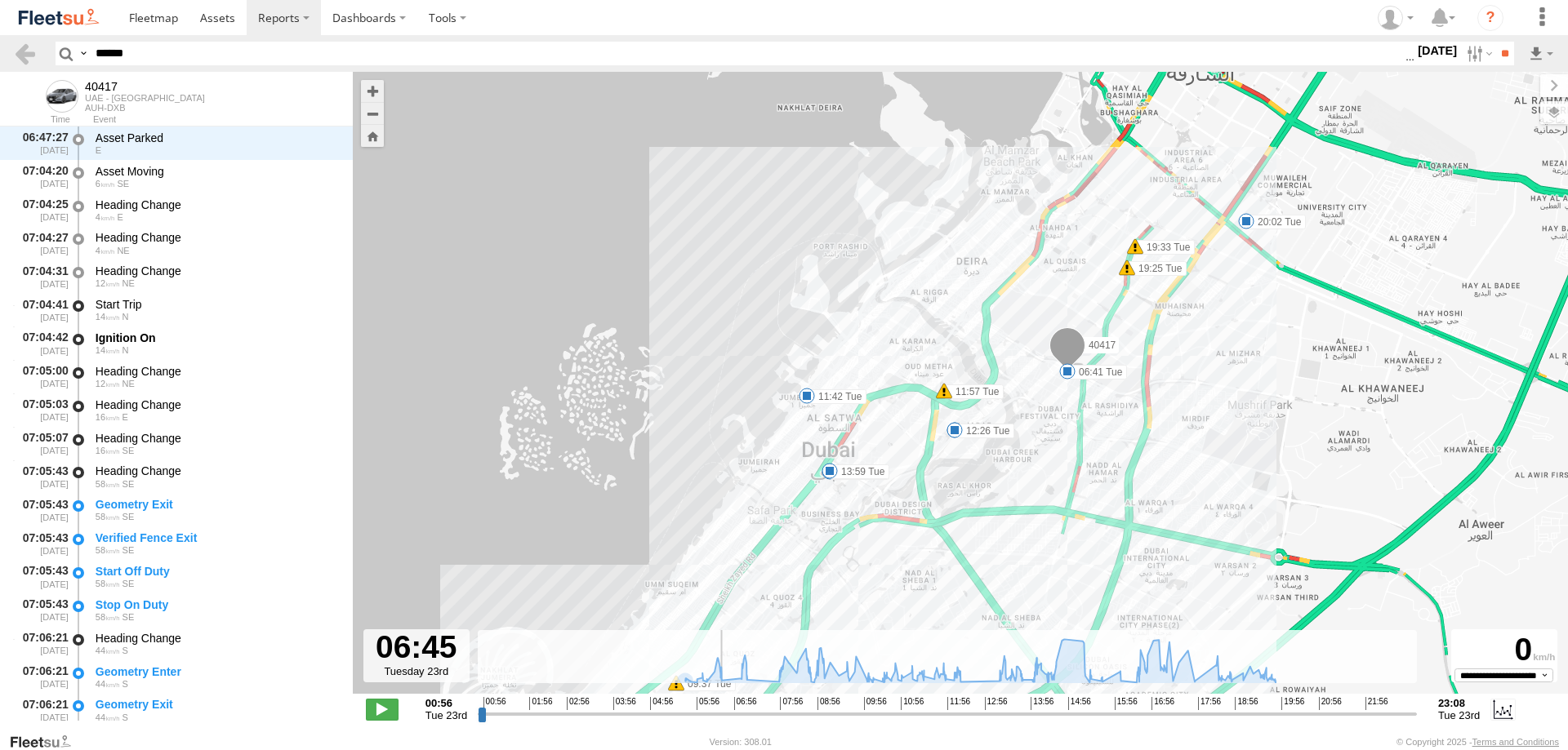
click at [726, 711] on input "range" at bounding box center [947, 714] width 939 height 15
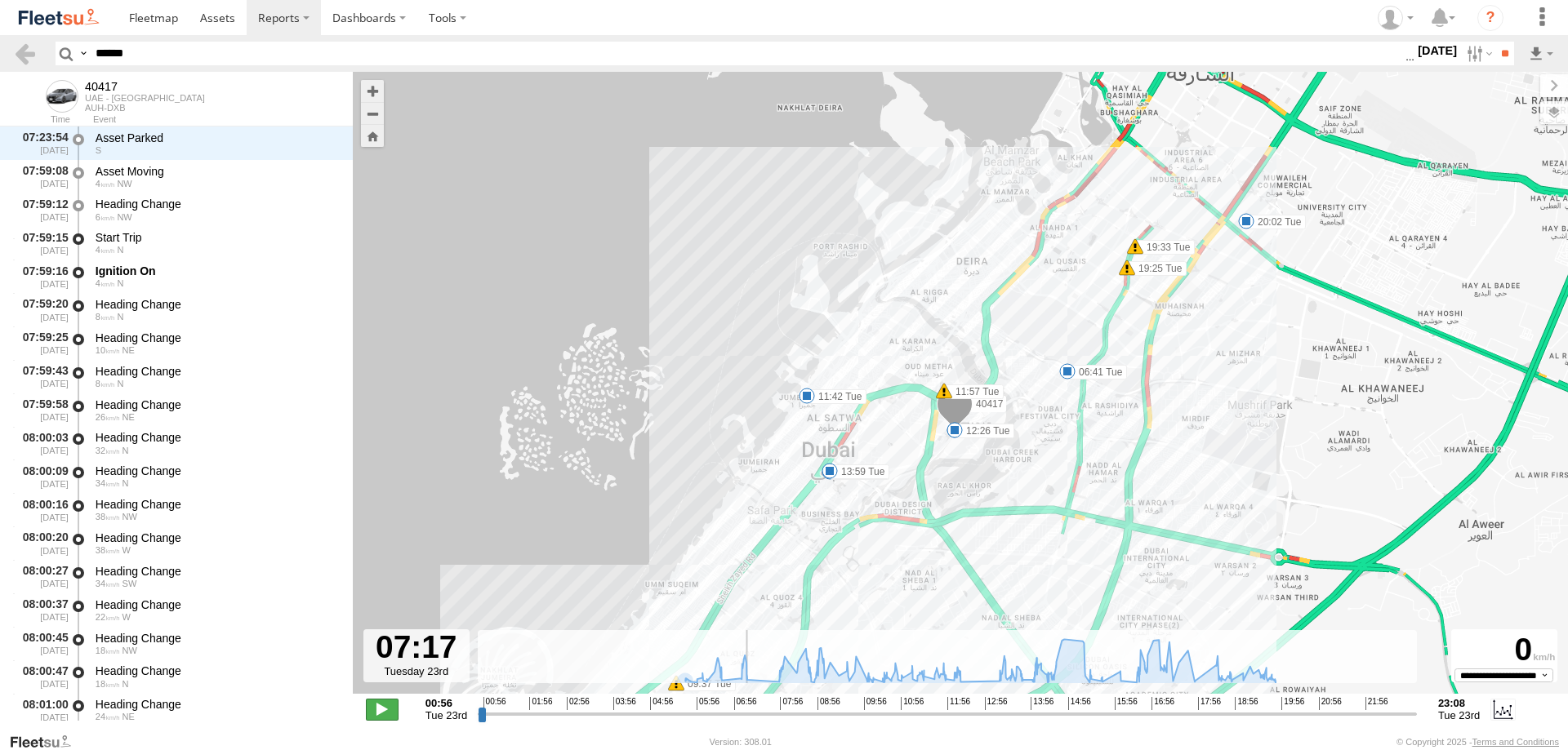
type input "**********"
click at [388, 718] on span at bounding box center [382, 709] width 32 height 21
